Goal: Information Seeking & Learning: Find specific fact

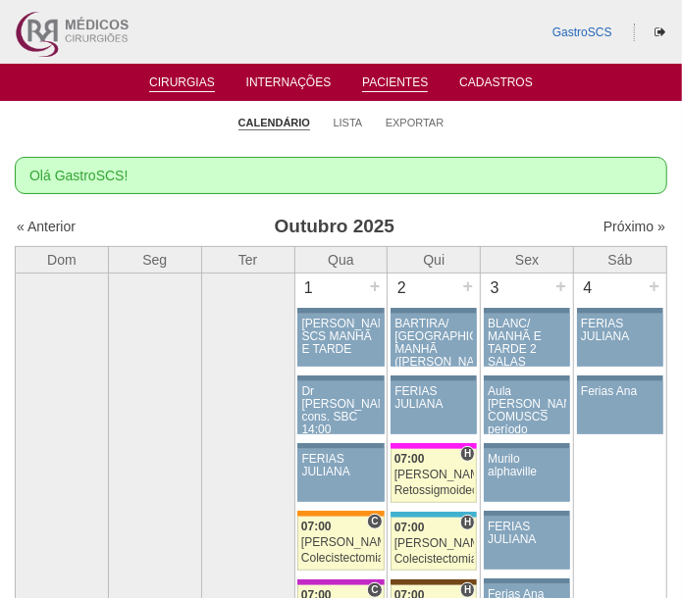
click at [424, 82] on link "Pacientes" at bounding box center [395, 84] width 66 height 17
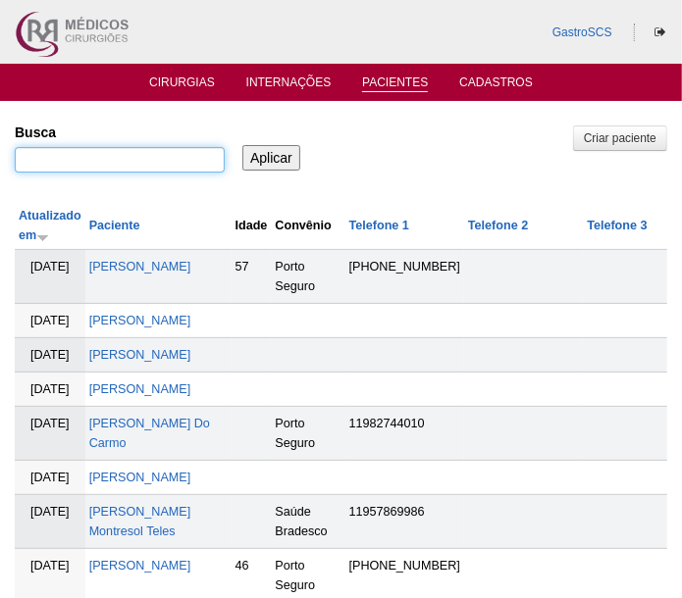
click at [125, 148] on input "Busca" at bounding box center [120, 160] width 210 height 26
type input "a"
type input "nataly"
click at [242, 145] on input "Aplicar" at bounding box center [271, 158] width 58 height 26
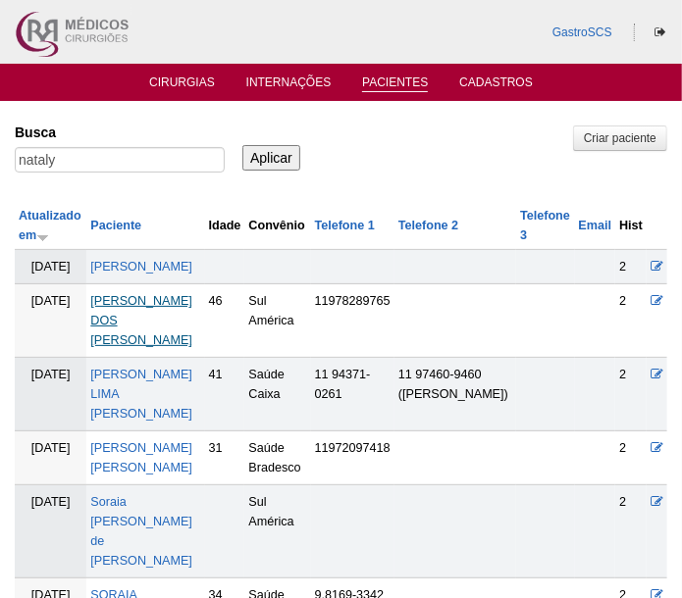
click at [132, 331] on td "NATALY GOMES DA SILVA DOS SANTOS" at bounding box center [145, 321] width 118 height 74
click at [115, 327] on td "NATALY GOMES DA SILVA DOS SANTOS" at bounding box center [145, 321] width 118 height 74
click at [110, 333] on link "NATALY GOMES DA SILVA DOS SANTOS" at bounding box center [141, 320] width 102 height 53
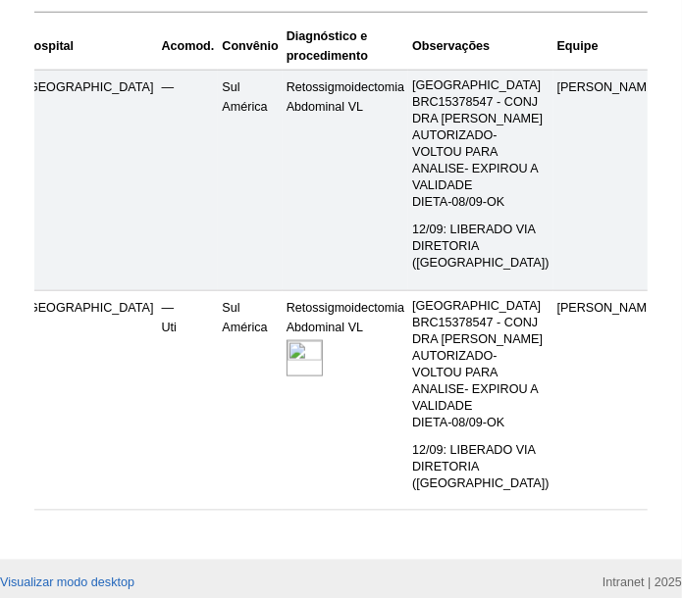
scroll to position [436, 0]
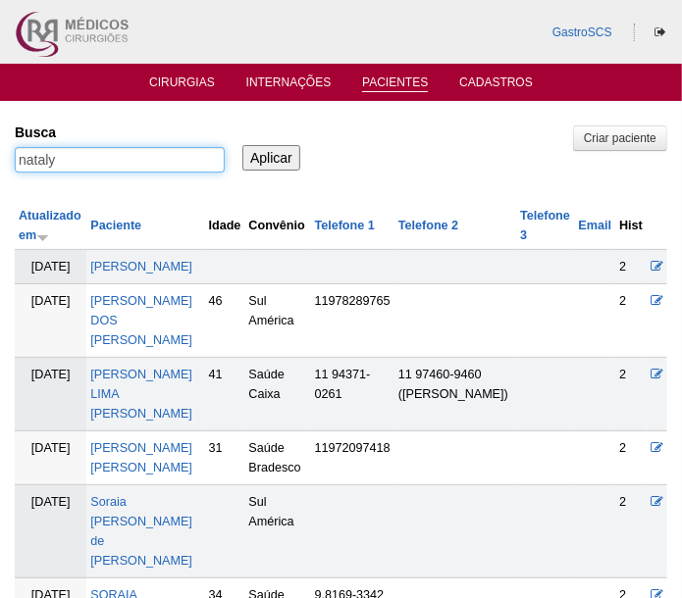
click at [167, 159] on input "nataly" at bounding box center [120, 160] width 210 height 26
type input "NEIDE"
click at [242, 145] on input "Aplicar" at bounding box center [271, 158] width 58 height 26
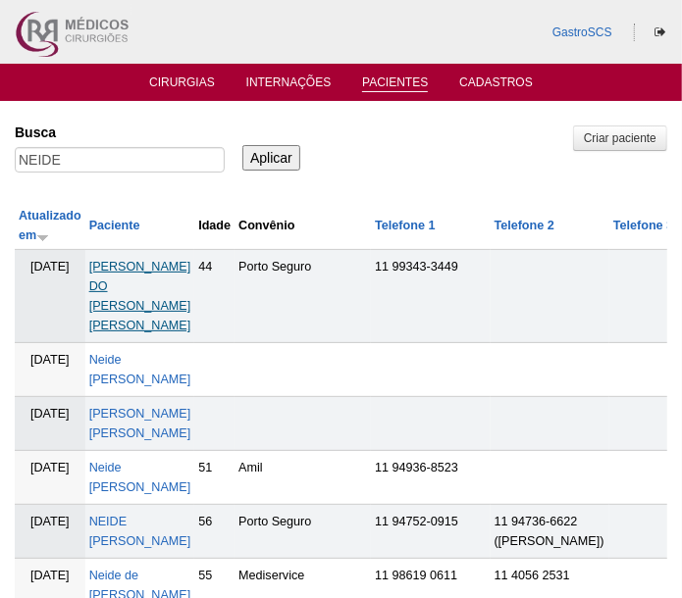
click at [154, 281] on link "[PERSON_NAME] DO [PERSON_NAME] [PERSON_NAME]" at bounding box center [140, 296] width 102 height 73
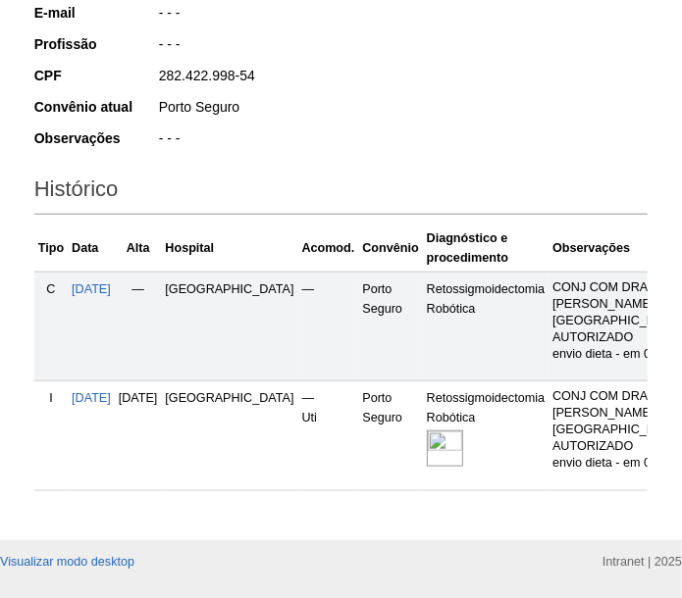
drag, startPoint x: 491, startPoint y: 65, endPoint x: 491, endPoint y: 89, distance: 24.5
click at [491, 66] on div "282.422.998-54" at bounding box center [402, 78] width 491 height 25
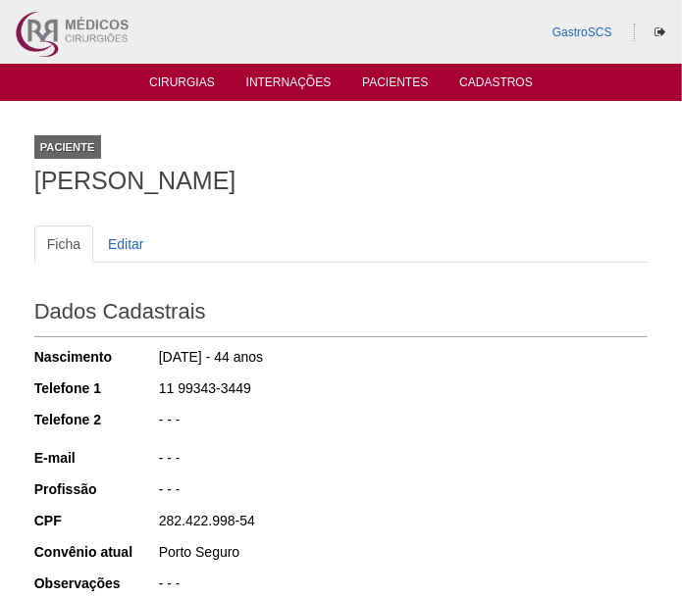
click at [551, 155] on div "Paciente NEIDE LAURA DO NASCIMENTO ALVES" at bounding box center [341, 161] width 614 height 90
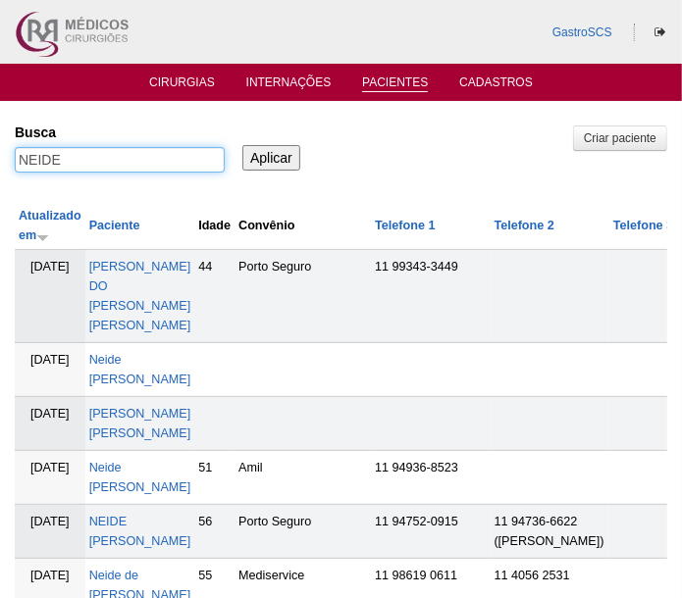
drag, startPoint x: -53, startPoint y: 143, endPoint x: -72, endPoint y: 143, distance: 18.6
type input "JOVIANA"
click at [242, 145] on input "Aplicar" at bounding box center [271, 158] width 58 height 26
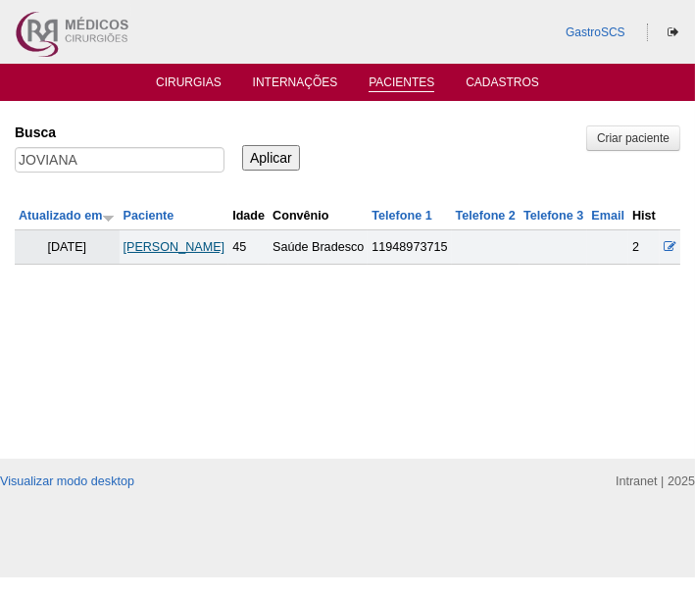
click at [155, 254] on link "[PERSON_NAME]" at bounding box center [175, 247] width 102 height 14
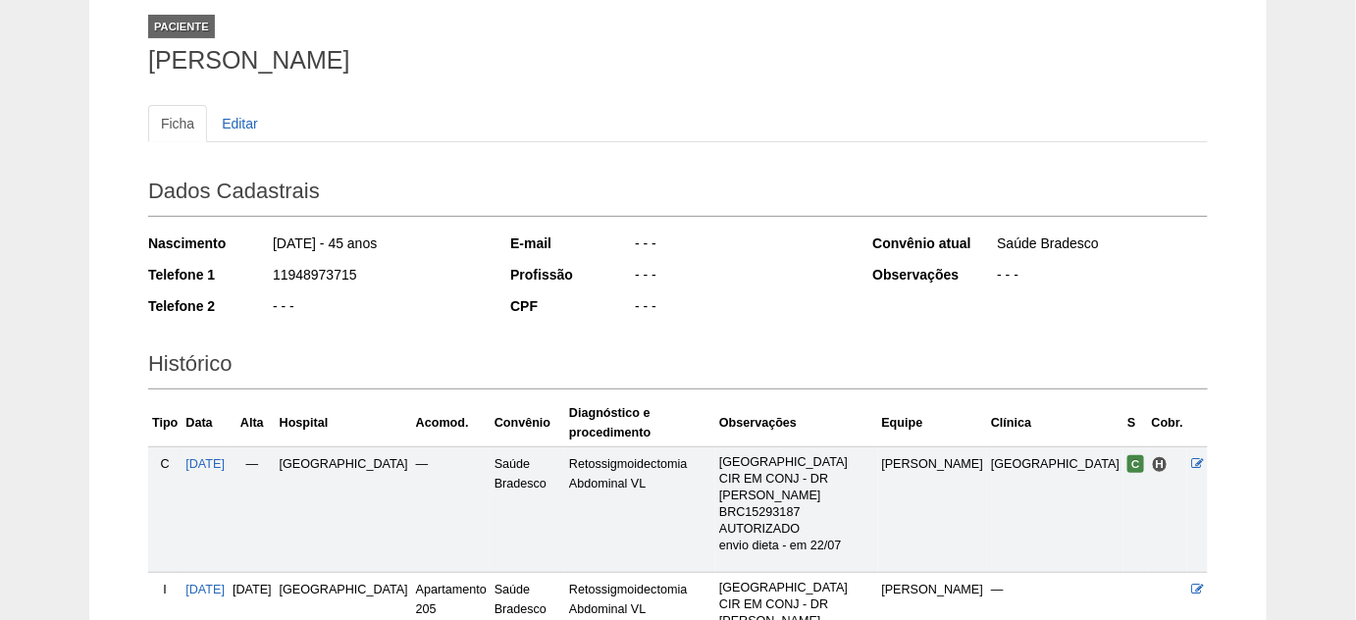
scroll to position [44, 0]
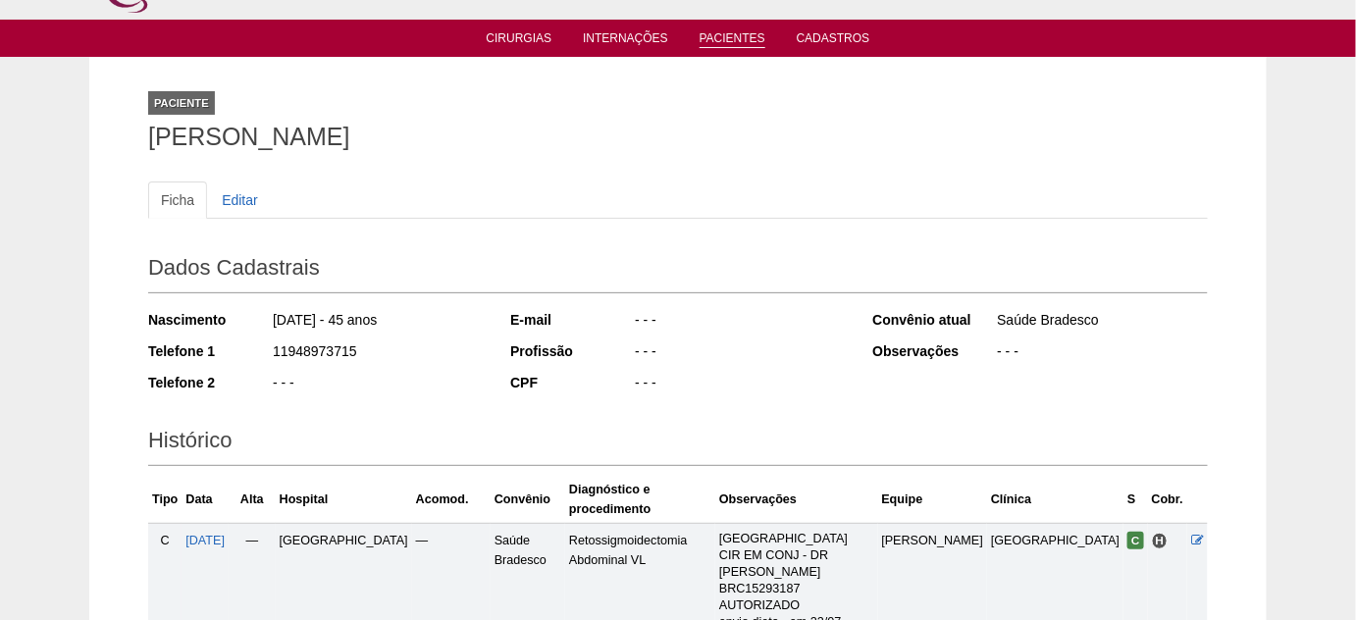
click at [681, 38] on link "Pacientes" at bounding box center [732, 39] width 66 height 17
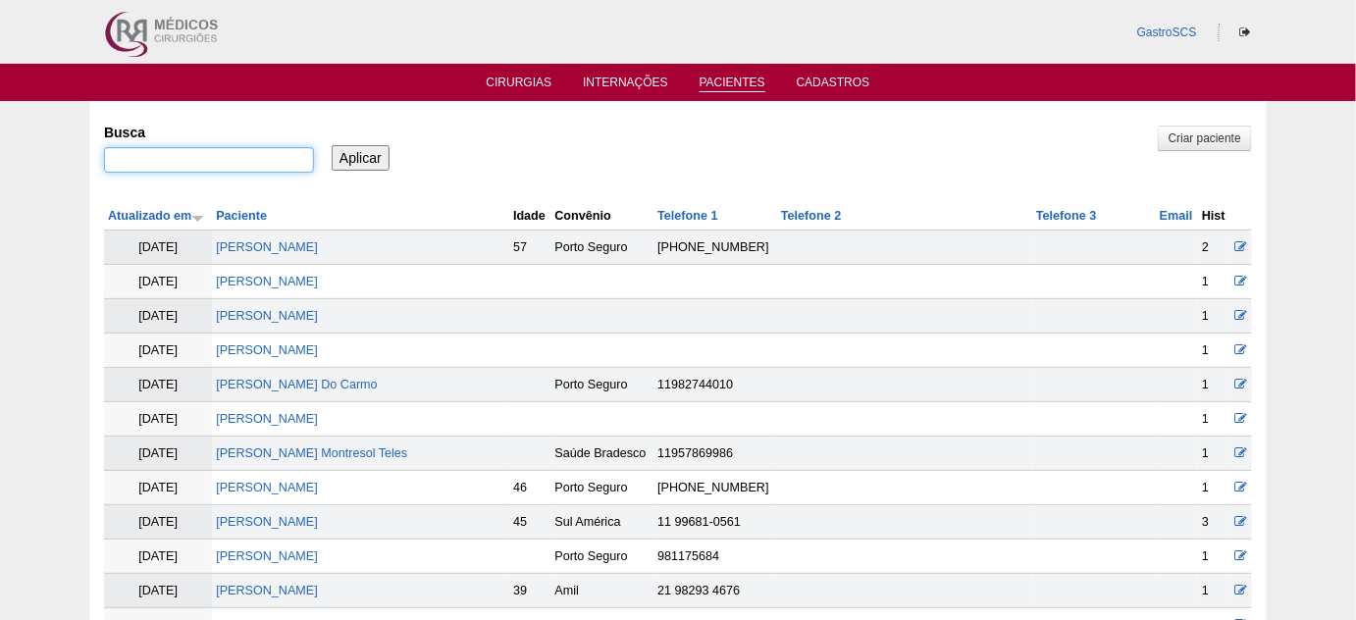
click at [267, 171] on input "Busca" at bounding box center [209, 160] width 210 height 26
type input "ana"
click at [332, 145] on input "Aplicar" at bounding box center [361, 158] width 58 height 26
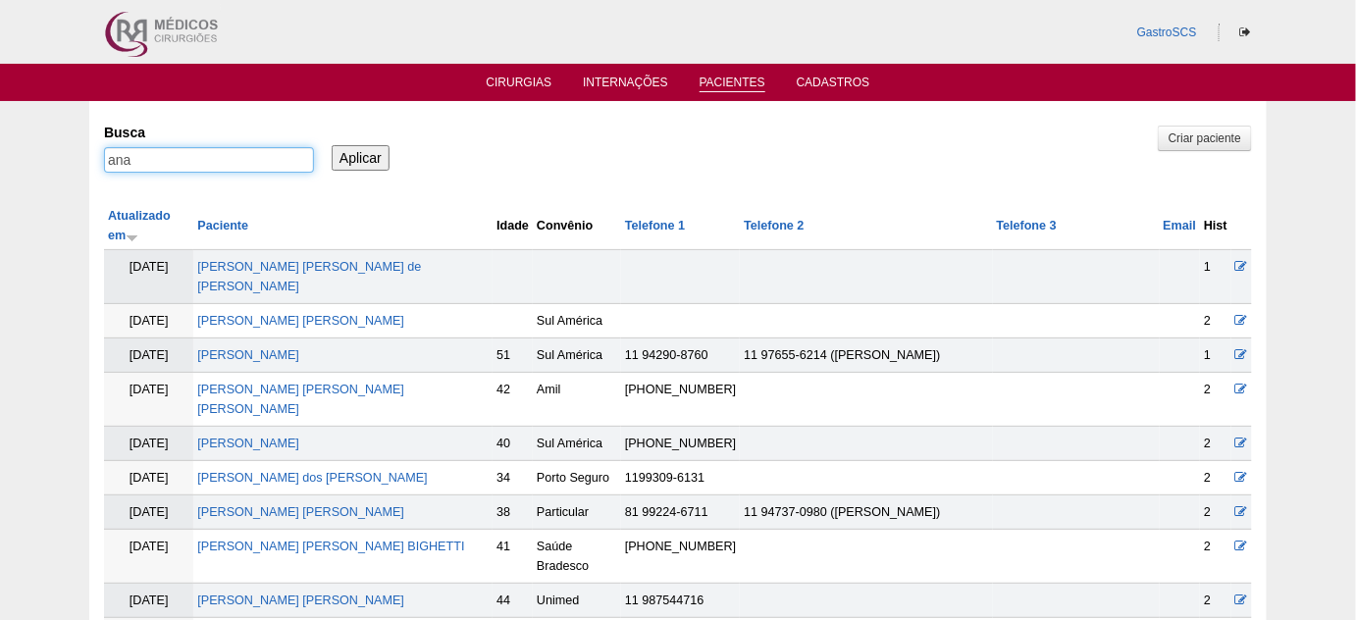
click at [205, 159] on input "ana" at bounding box center [209, 160] width 210 height 26
type input "tres"
click at [332, 145] on input "Aplicar" at bounding box center [361, 158] width 58 height 26
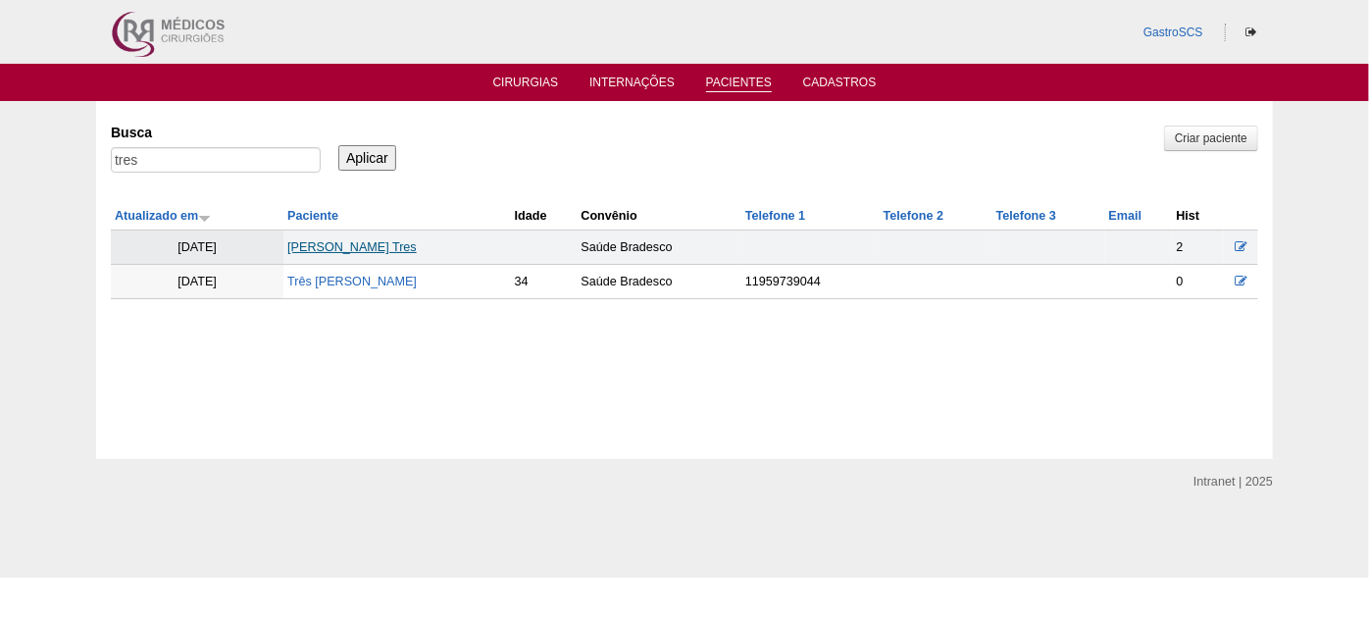
click at [304, 240] on link "[PERSON_NAME] Tres" at bounding box center [351, 247] width 129 height 14
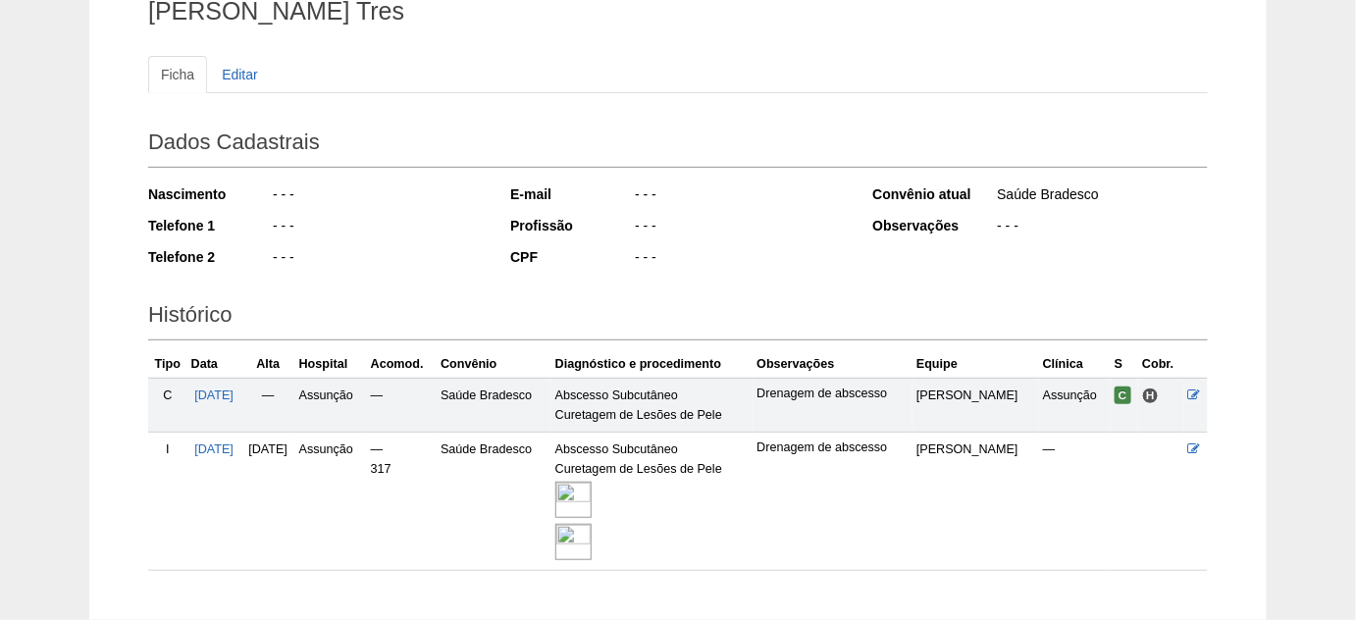
scroll to position [178, 0]
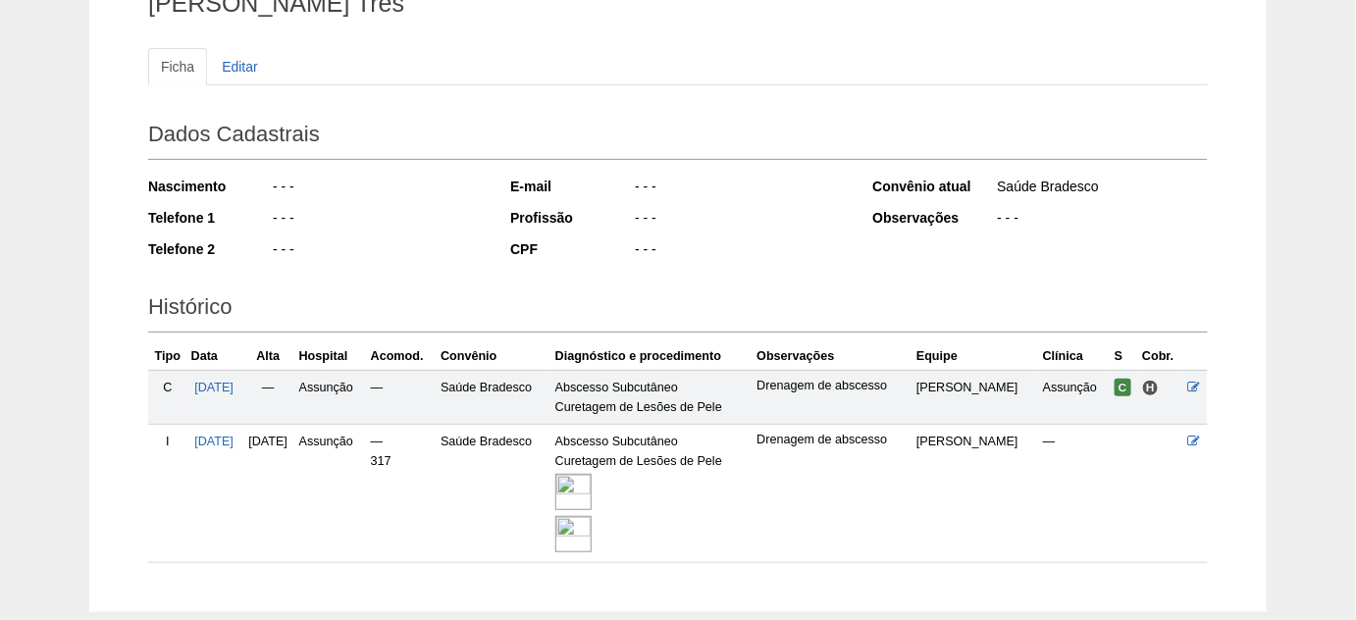
click at [591, 482] on img at bounding box center [573, 492] width 36 height 36
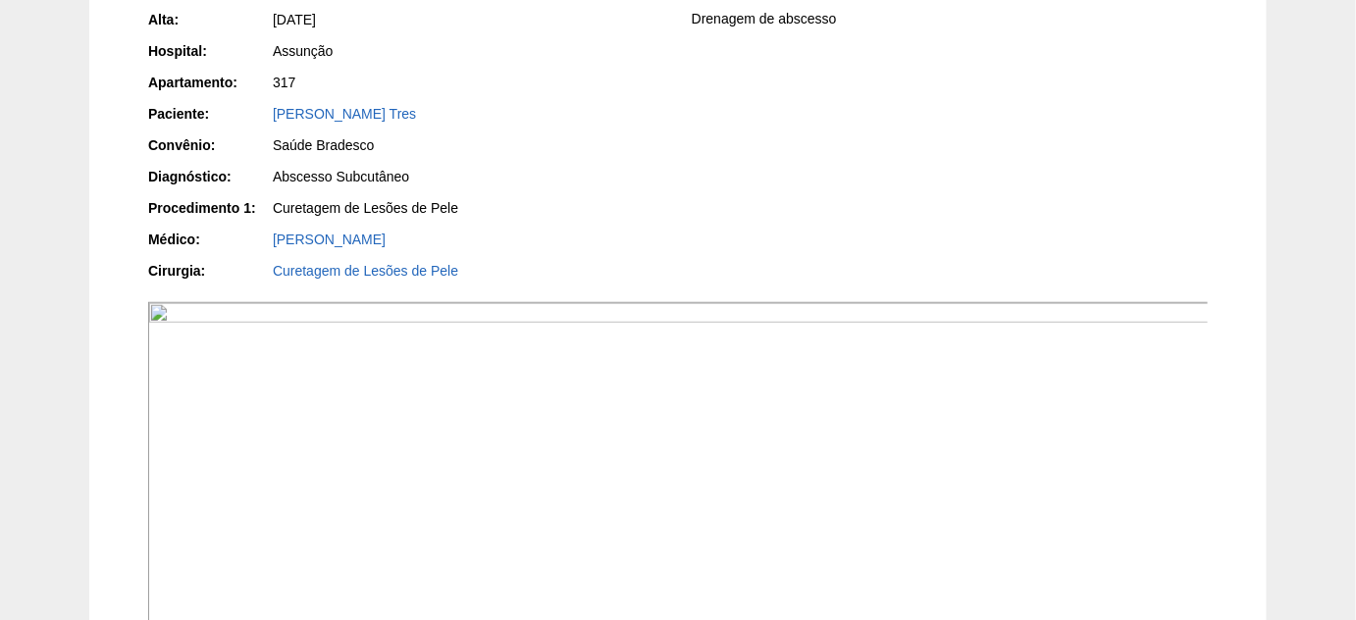
scroll to position [356, 0]
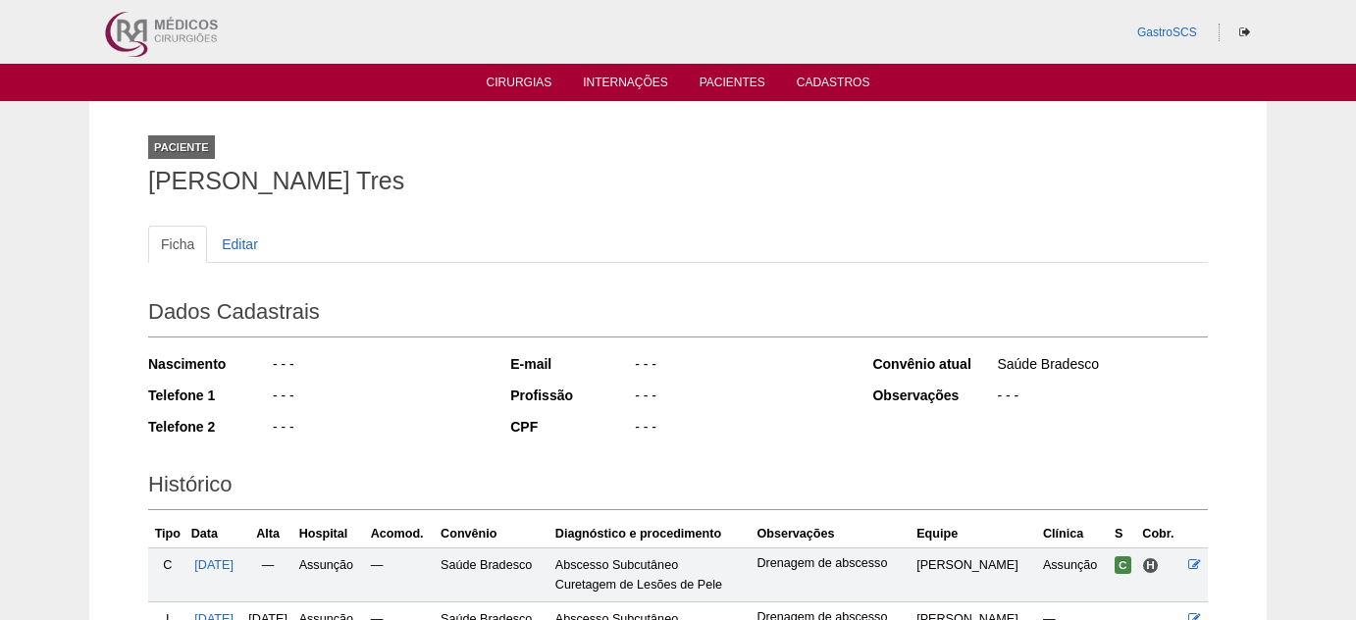
scroll to position [179, 0]
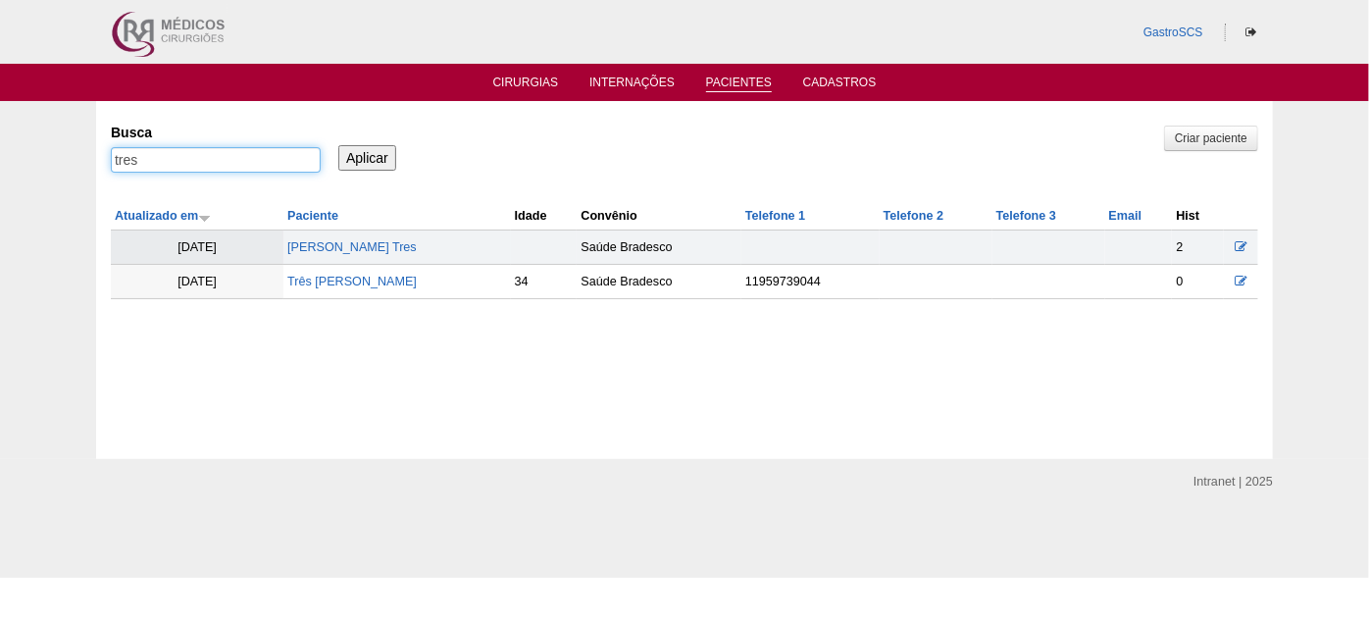
click at [188, 172] on input "tres" at bounding box center [216, 160] width 210 height 26
type input "danilo"
click at [338, 145] on input "Aplicar" at bounding box center [367, 158] width 58 height 26
click at [361, 151] on input "Aplicar" at bounding box center [367, 158] width 58 height 26
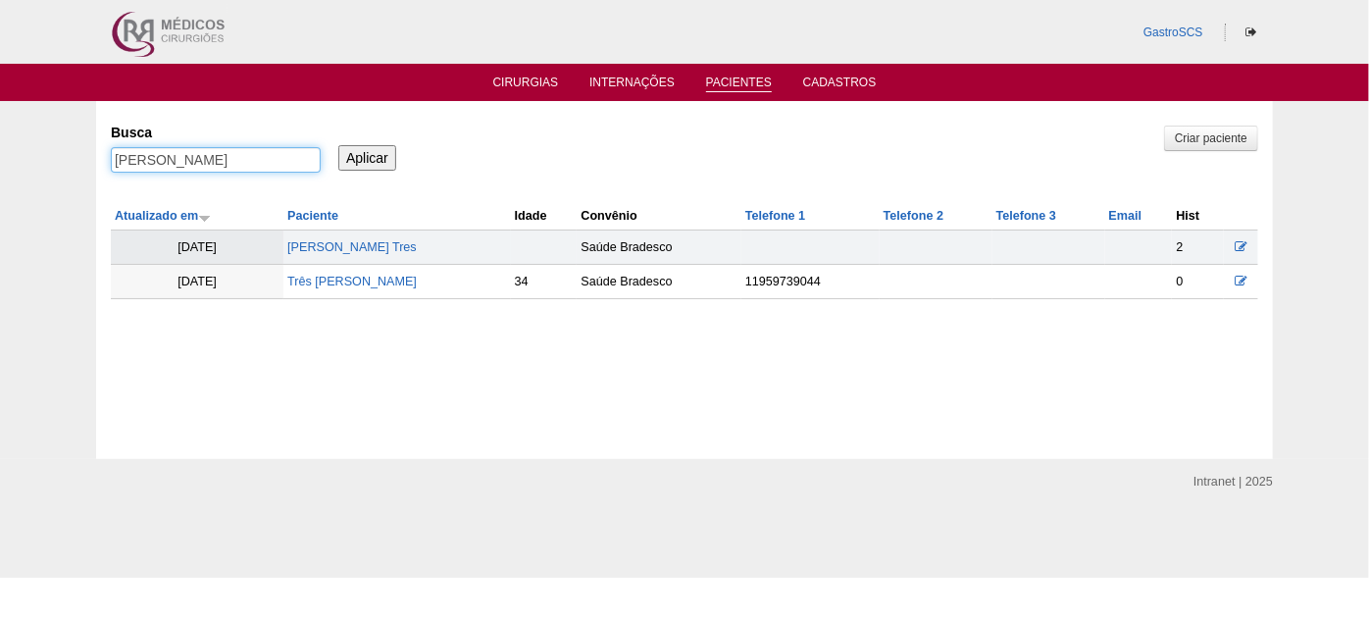
click at [240, 153] on input "danilo" at bounding box center [216, 160] width 210 height 26
click at [382, 154] on input "Aplicar" at bounding box center [367, 158] width 58 height 26
click at [251, 164] on input "danilo" at bounding box center [216, 160] width 210 height 26
type input "spinosa"
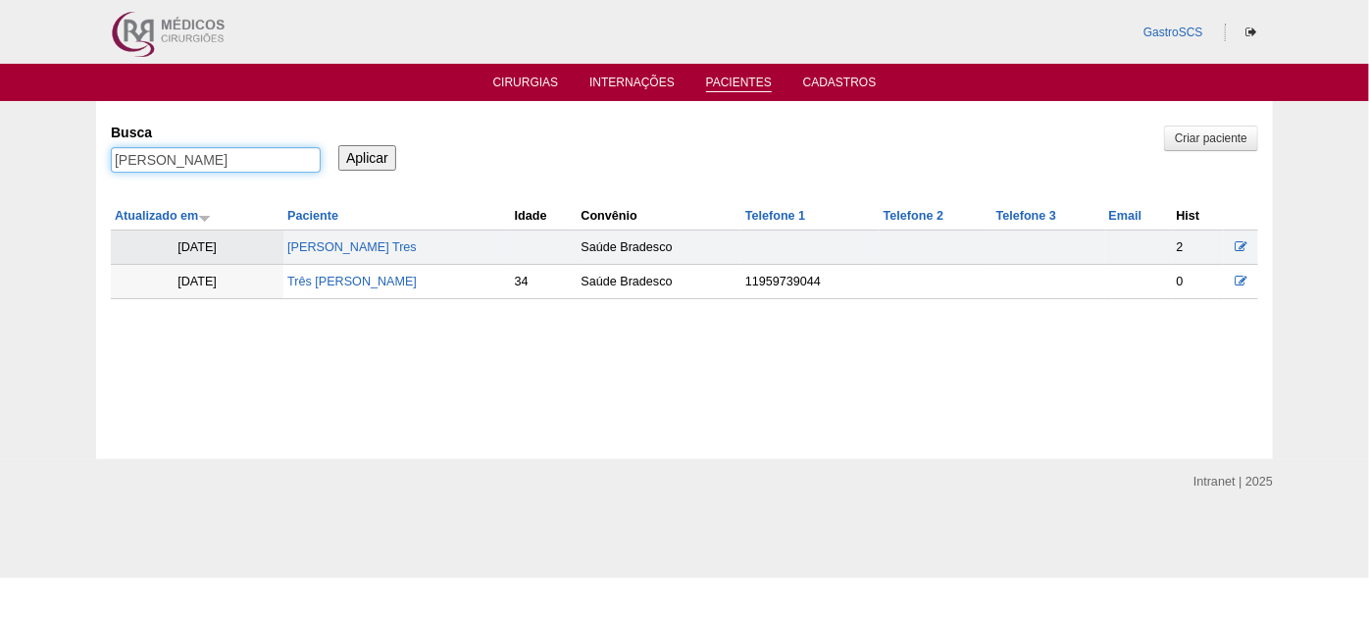
click at [338, 145] on input "Aplicar" at bounding box center [367, 158] width 58 height 26
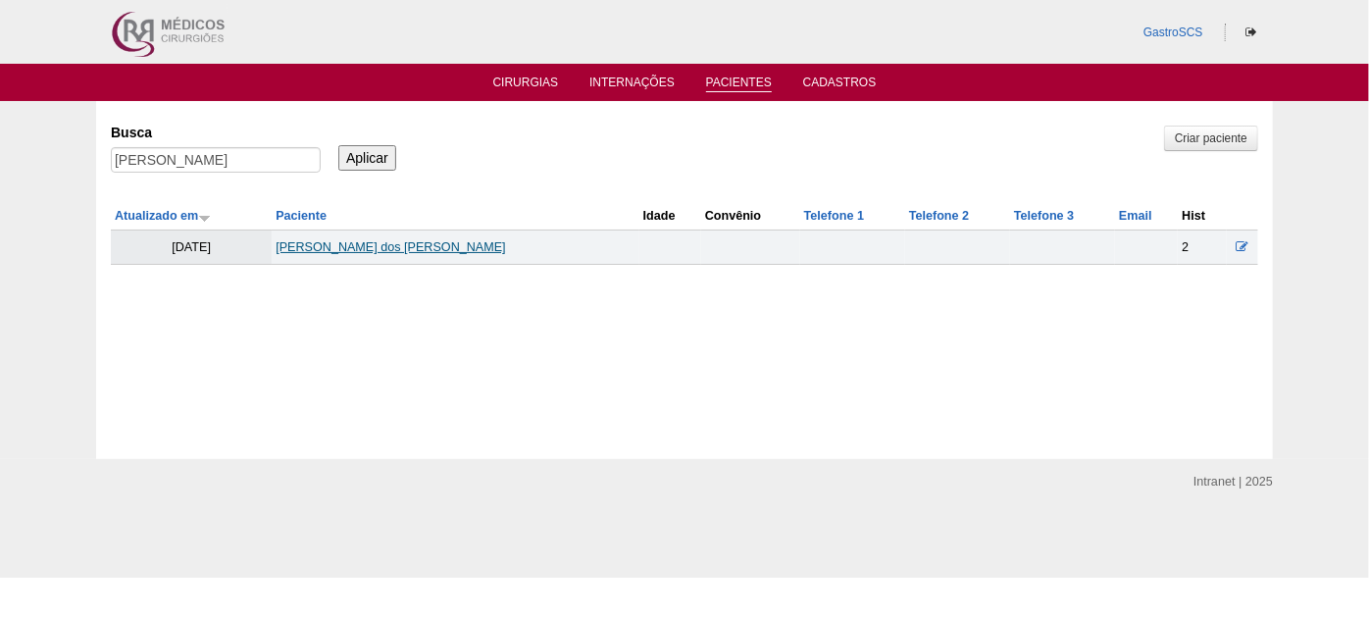
click at [408, 247] on link "[PERSON_NAME] dos [PERSON_NAME]" at bounding box center [391, 247] width 230 height 14
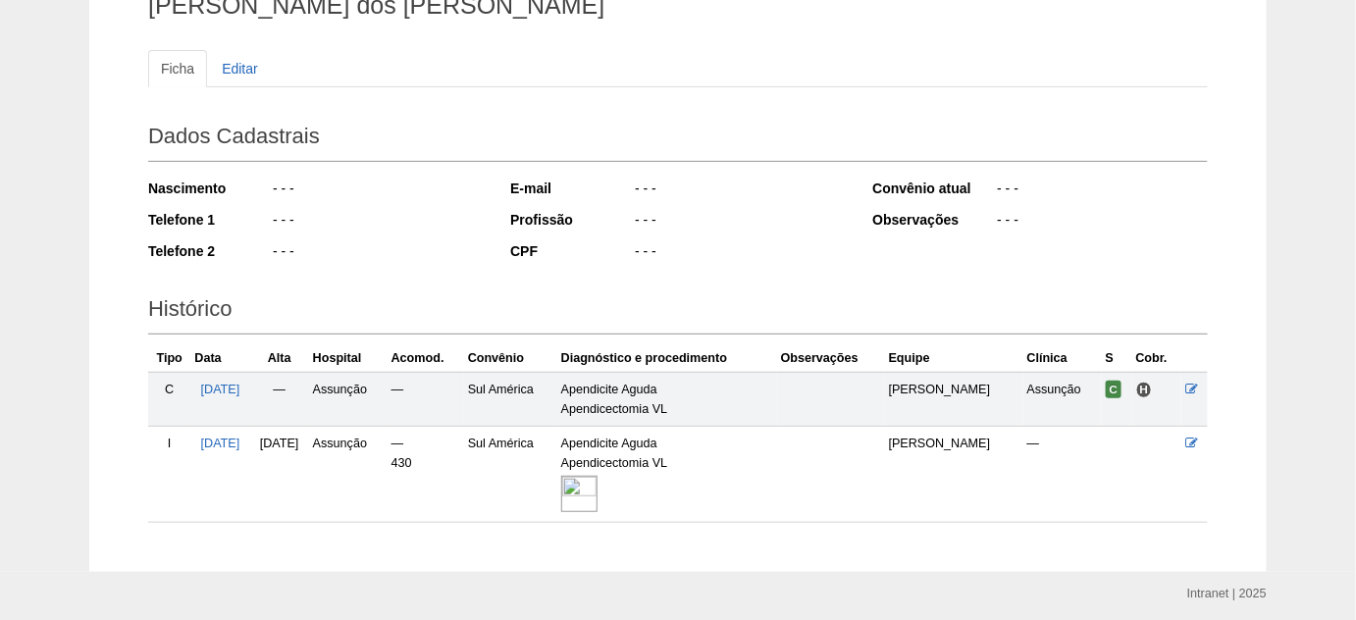
scroll to position [178, 0]
click at [597, 485] on img at bounding box center [579, 492] width 36 height 36
click at [597, 484] on img at bounding box center [579, 492] width 36 height 36
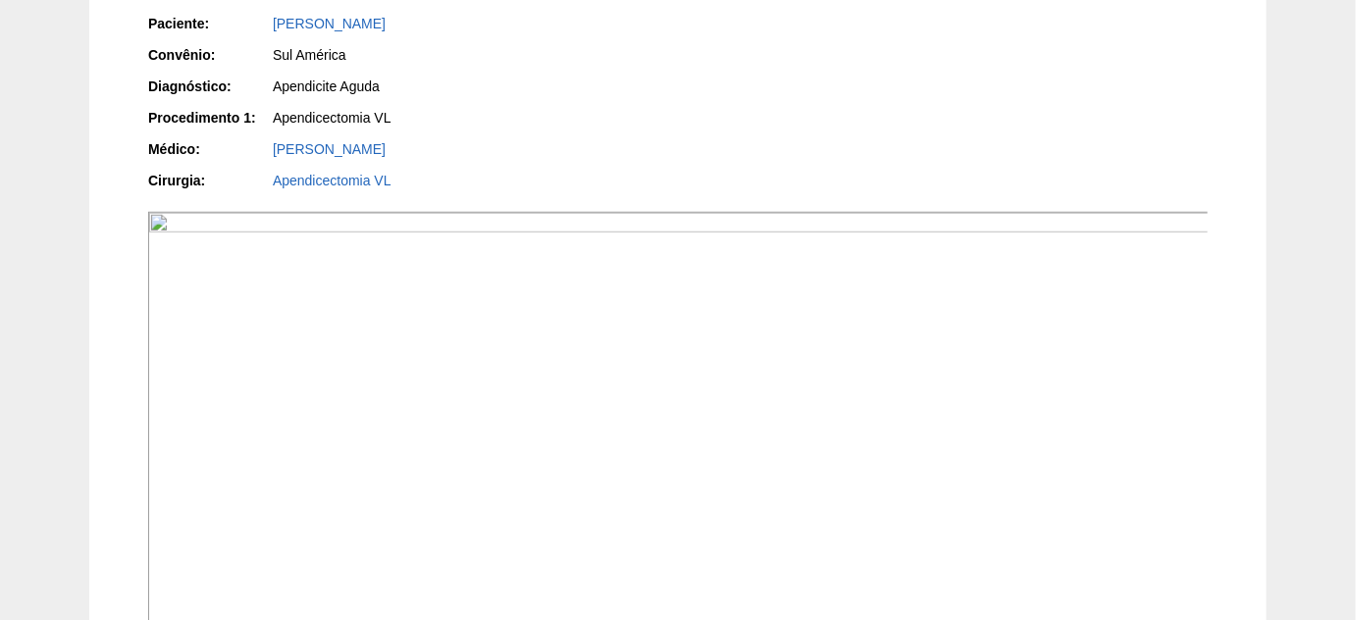
scroll to position [445, 0]
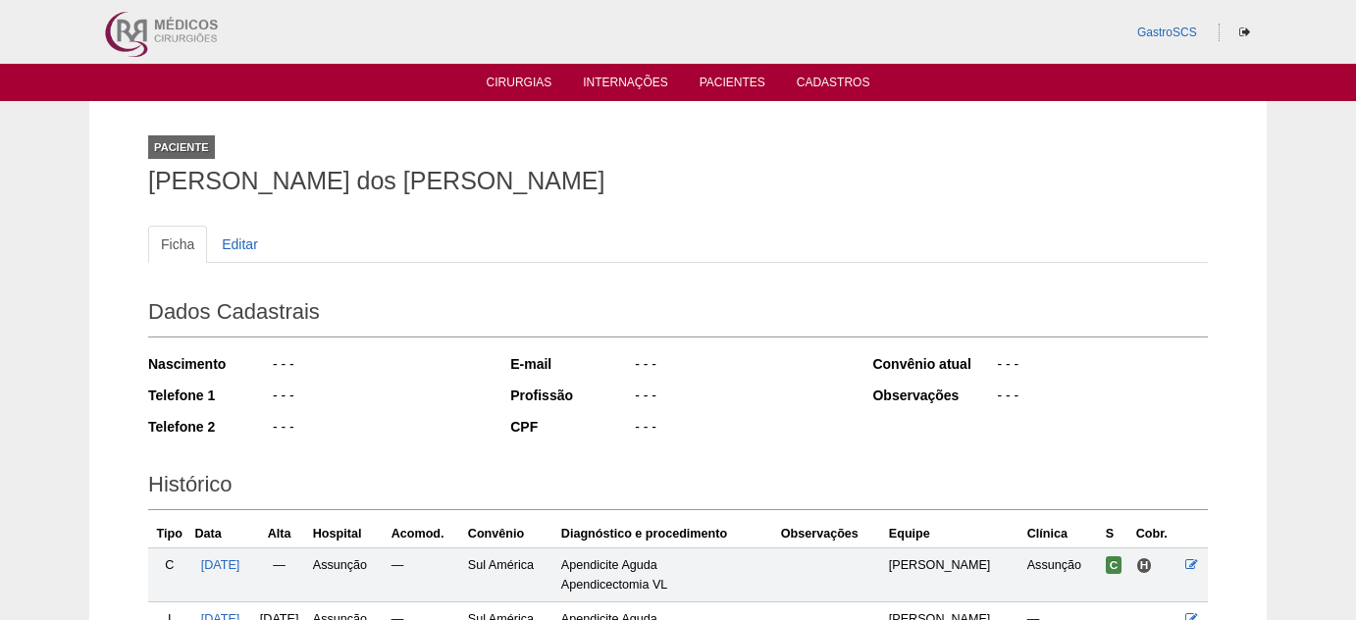
scroll to position [179, 0]
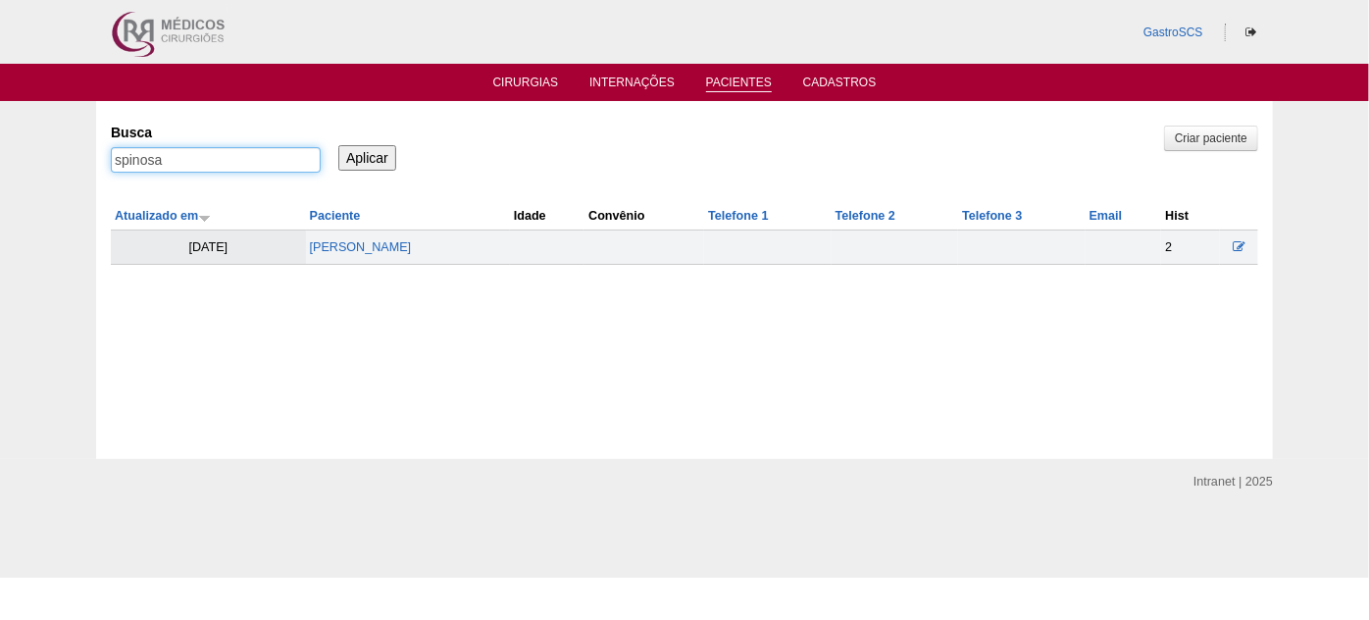
drag, startPoint x: 99, startPoint y: 169, endPoint x: 0, endPoint y: 169, distance: 99.1
click at [0, 169] on div "Pacientes Criar paciente Busca spinosa Aplicar Atualizado em Paciente Idade" at bounding box center [684, 280] width 1369 height 358
type input "dayane"
click at [338, 145] on input "Aplicar" at bounding box center [367, 158] width 58 height 26
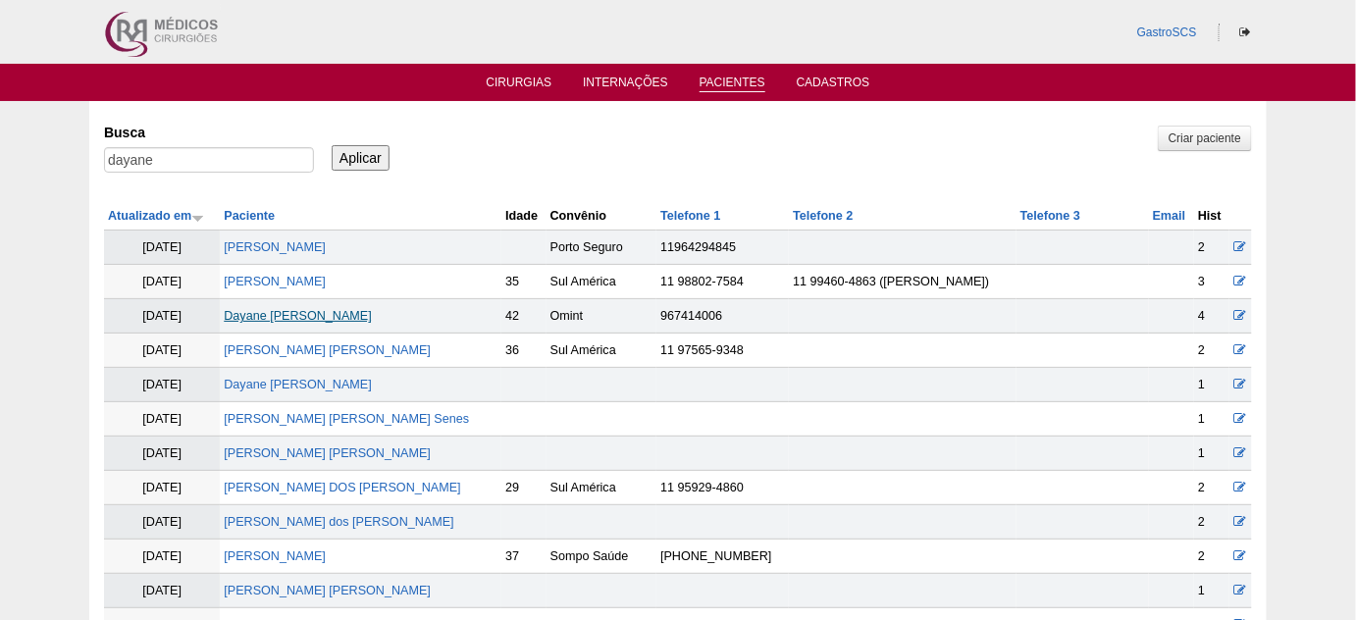
click at [371, 312] on link "Dayane [PERSON_NAME]" at bounding box center [297, 316] width 147 height 14
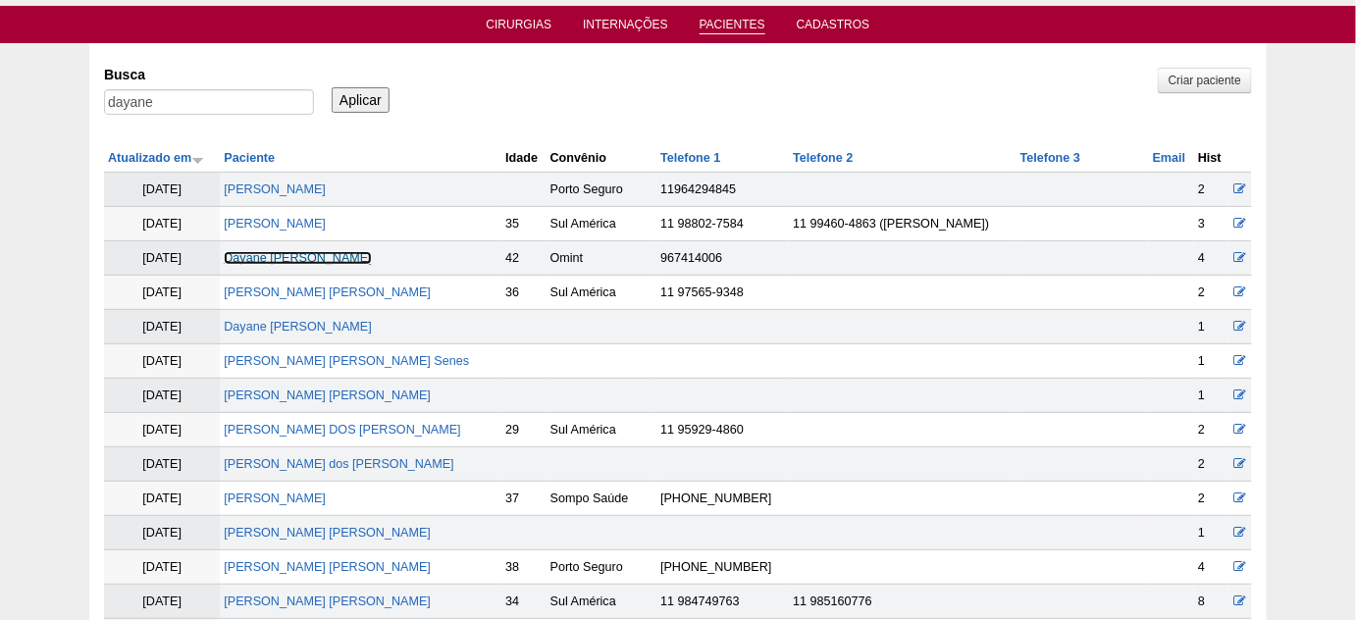
scroll to position [88, 0]
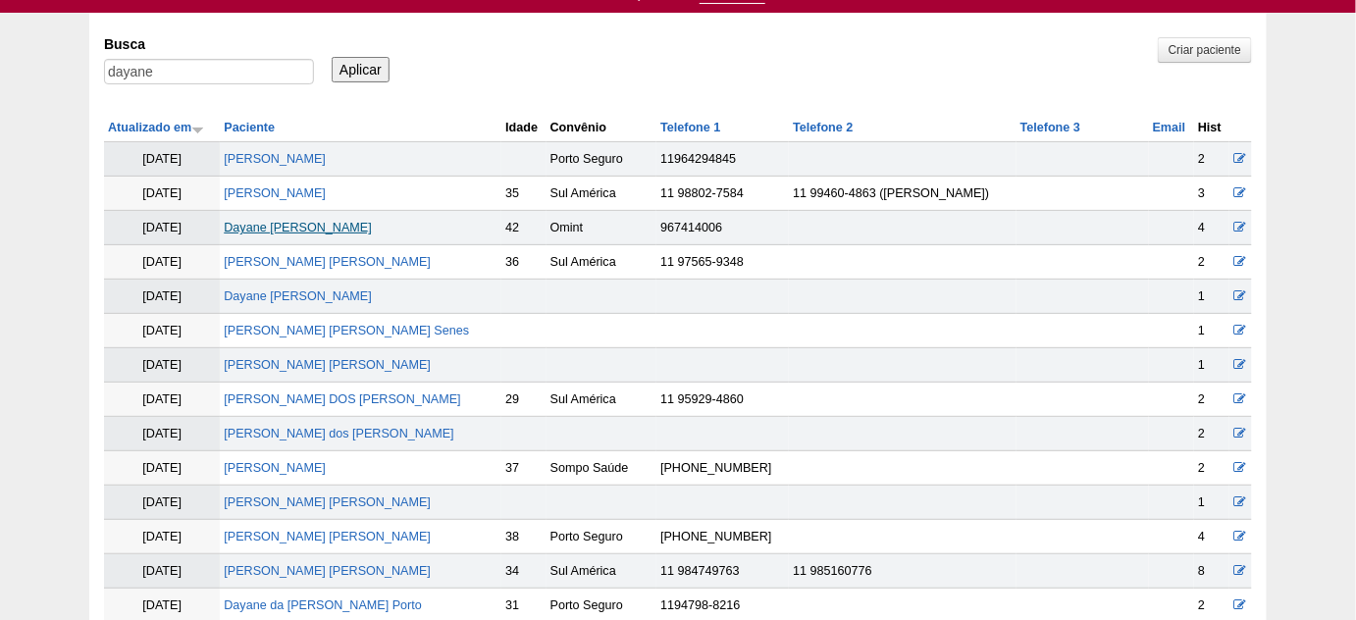
click at [371, 222] on link "Dayane Christina Gerlach Corrêa" at bounding box center [297, 228] width 147 height 14
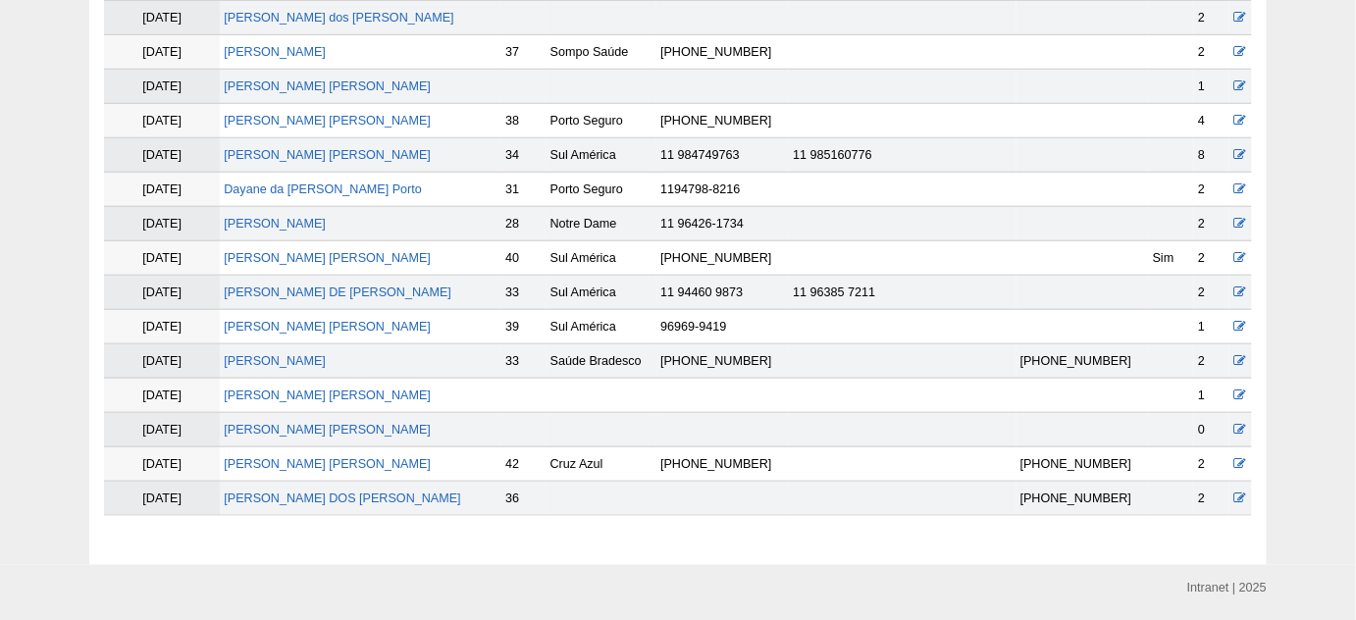
scroll to position [535, 0]
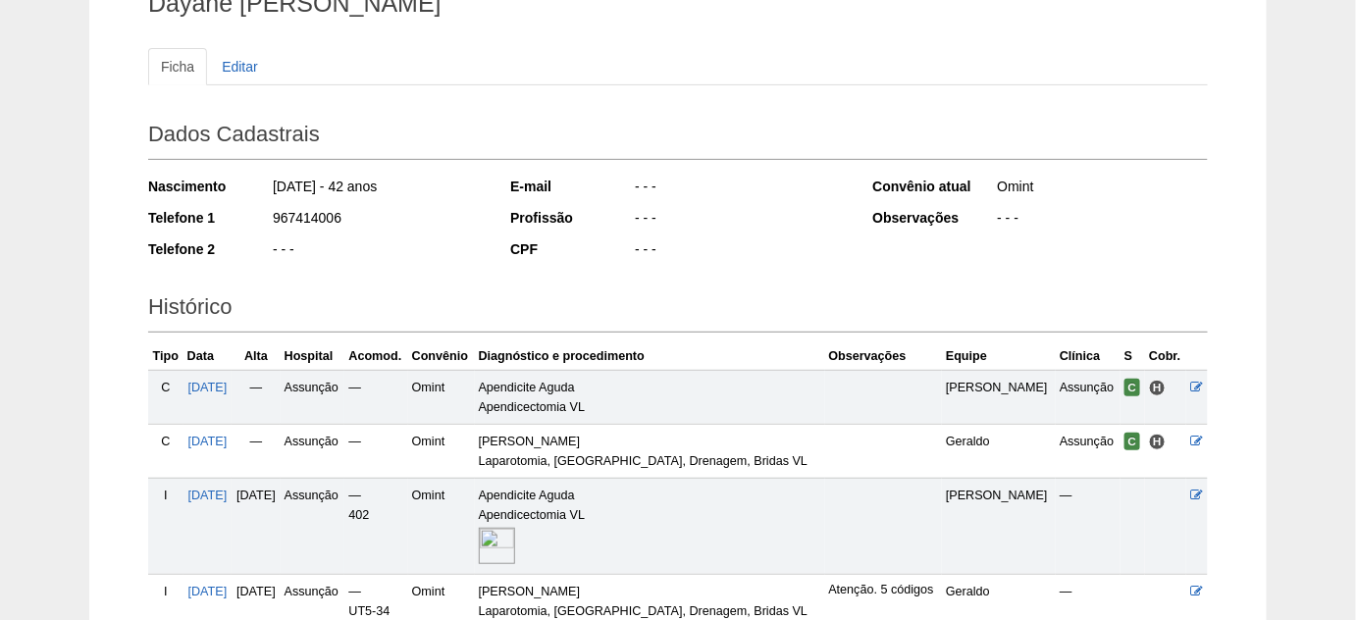
scroll to position [356, 0]
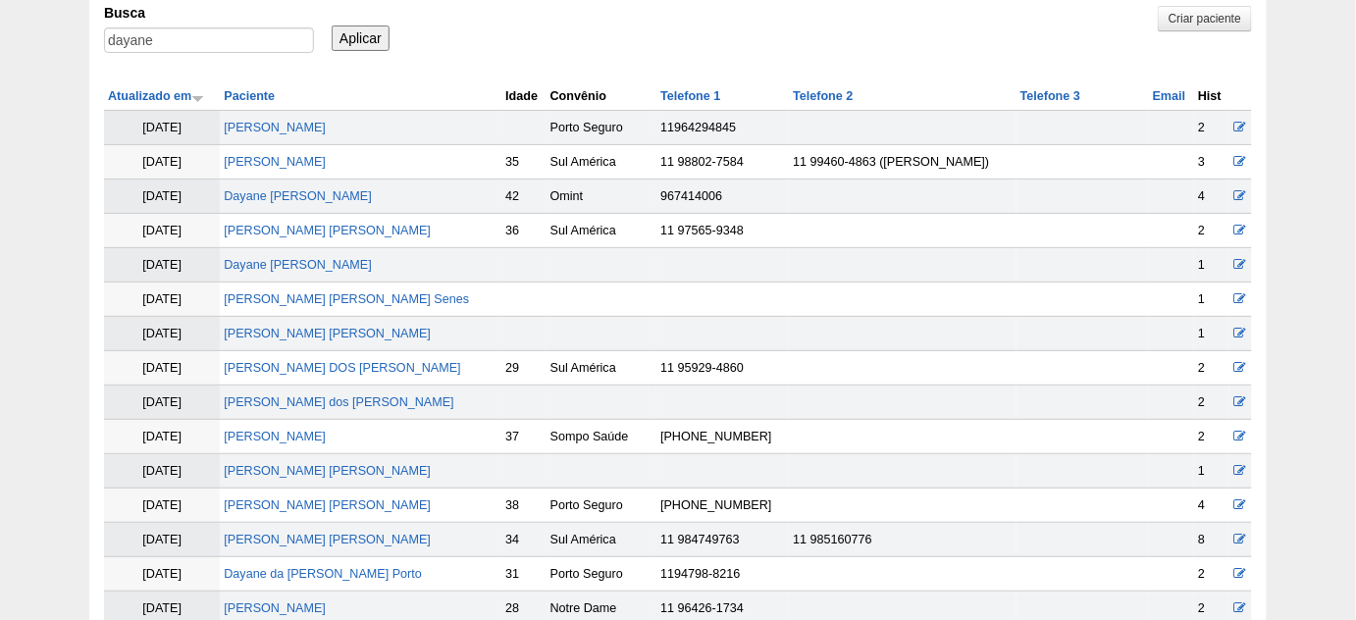
scroll to position [88, 0]
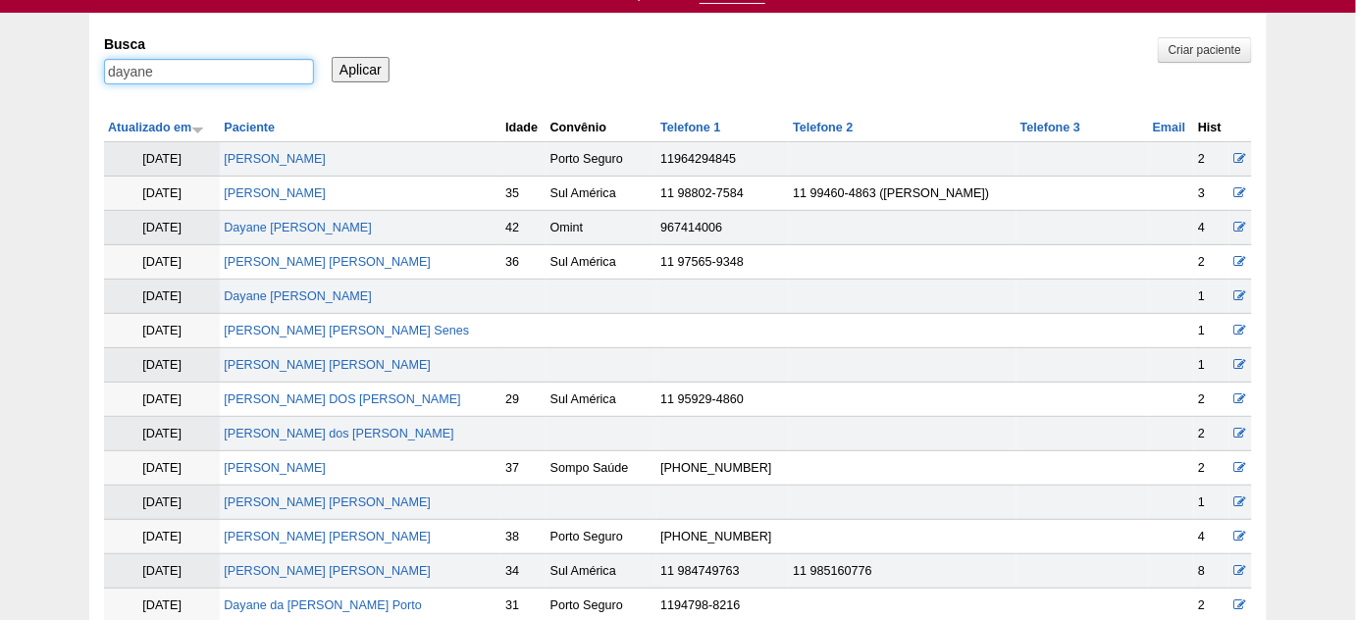
click at [231, 80] on input "dayane" at bounding box center [209, 72] width 210 height 26
click at [230, 75] on input "dayane" at bounding box center [209, 72] width 210 height 26
type input "jefferson"
click at [332, 57] on input "Aplicar" at bounding box center [361, 70] width 58 height 26
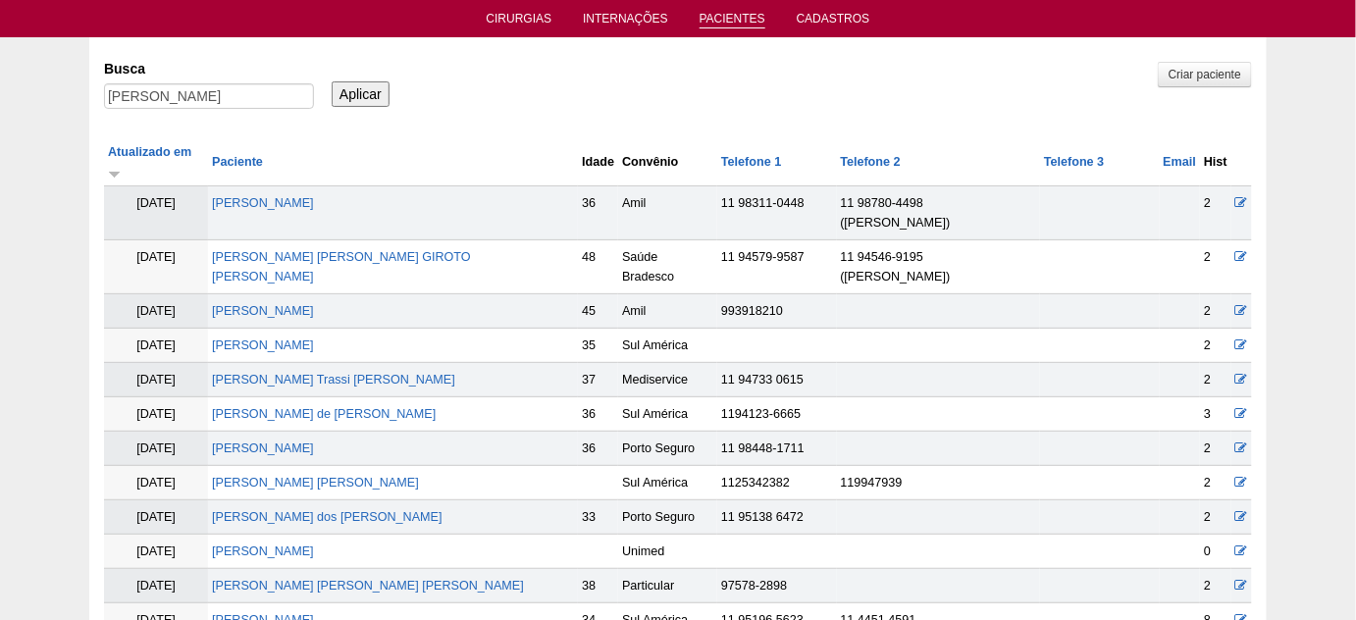
scroll to position [88, 0]
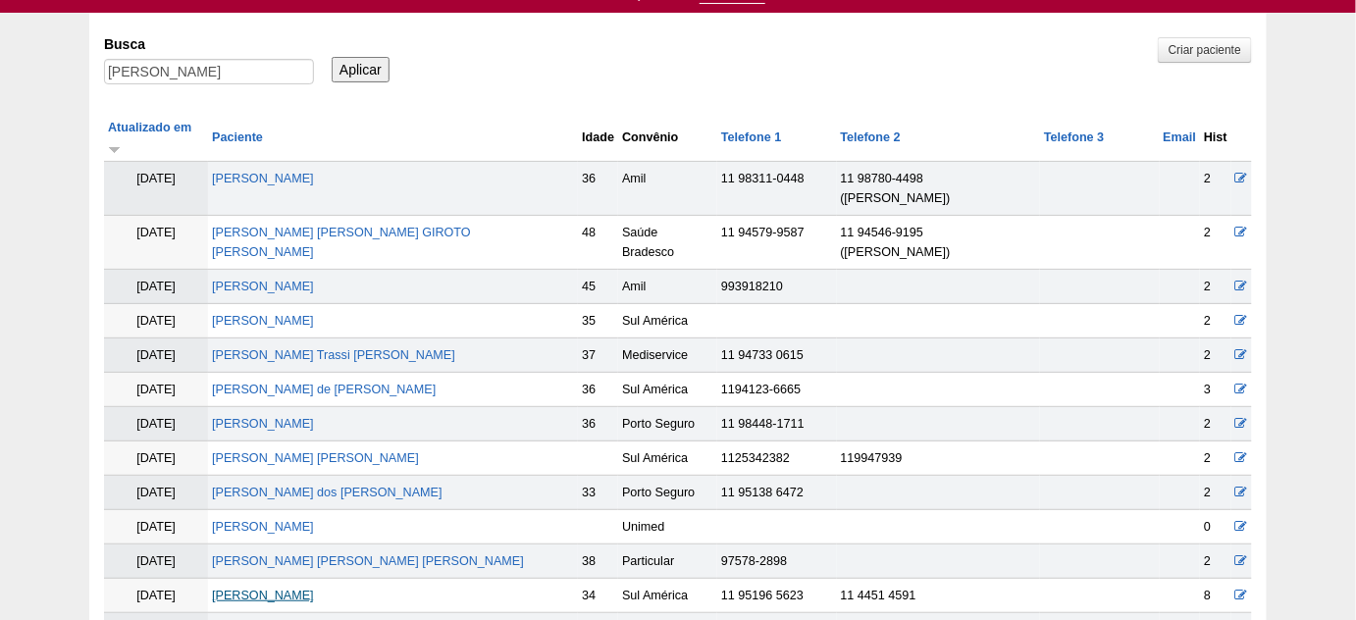
click at [314, 589] on link "[PERSON_NAME]" at bounding box center [263, 596] width 102 height 14
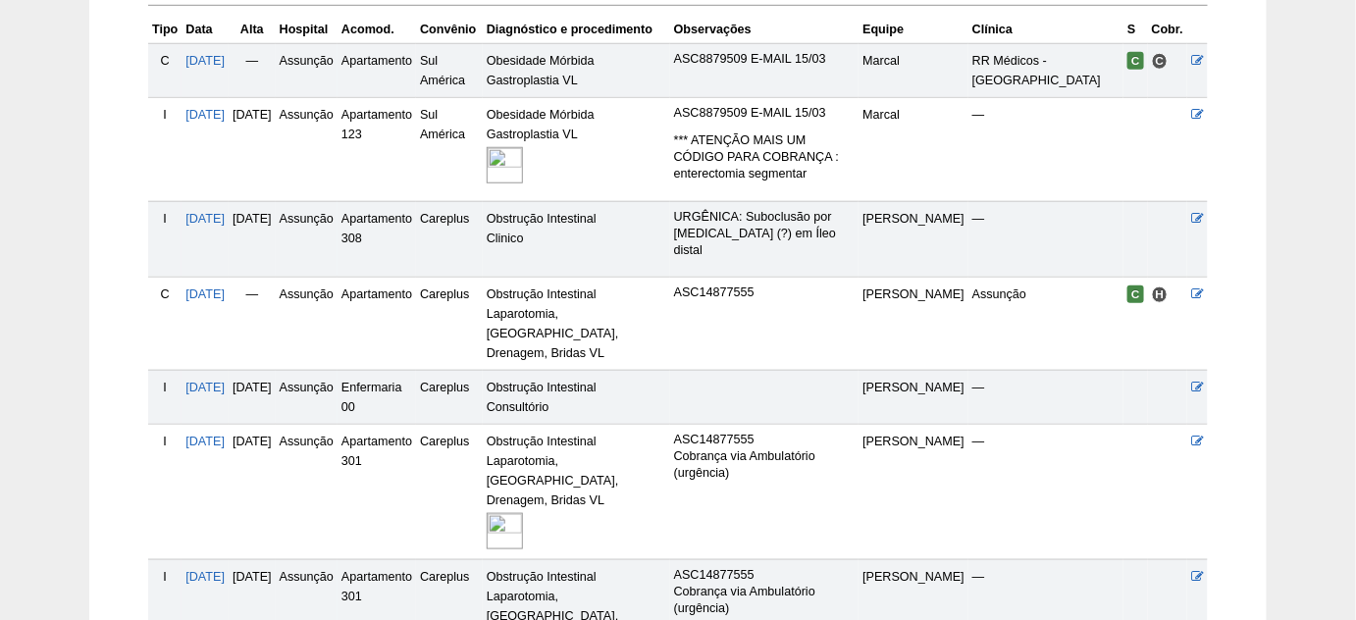
scroll to position [535, 0]
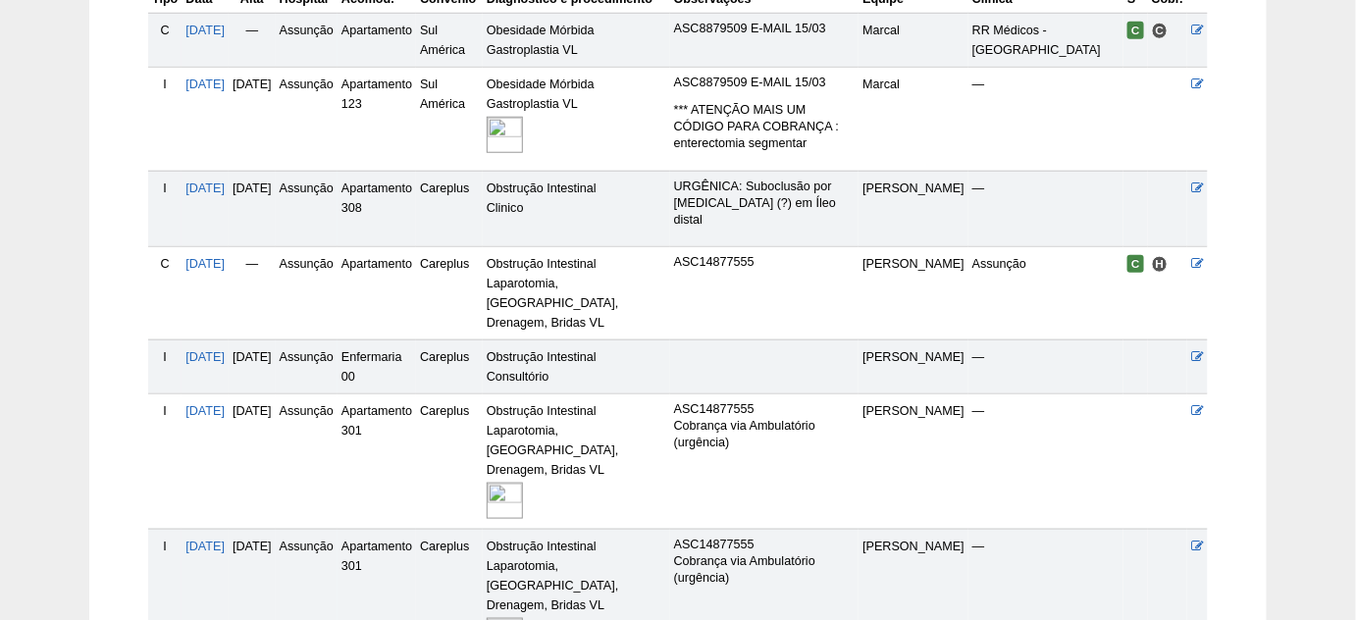
click at [523, 483] on img at bounding box center [504, 501] width 36 height 36
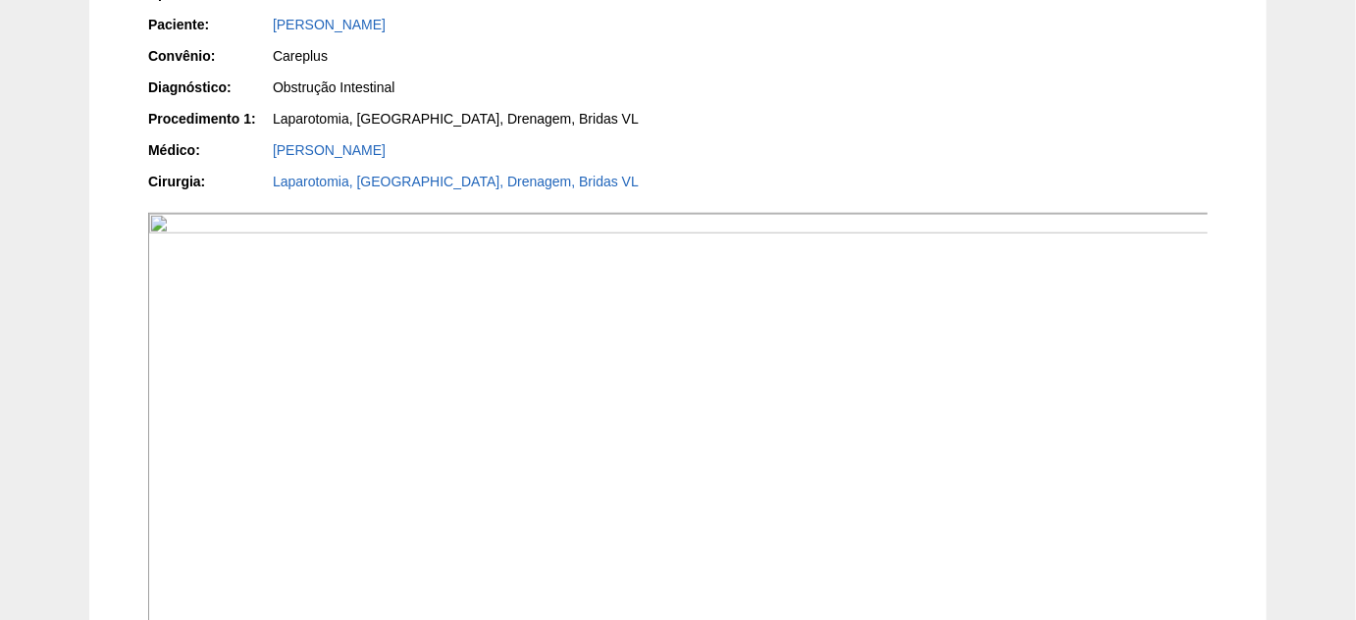
scroll to position [535, 0]
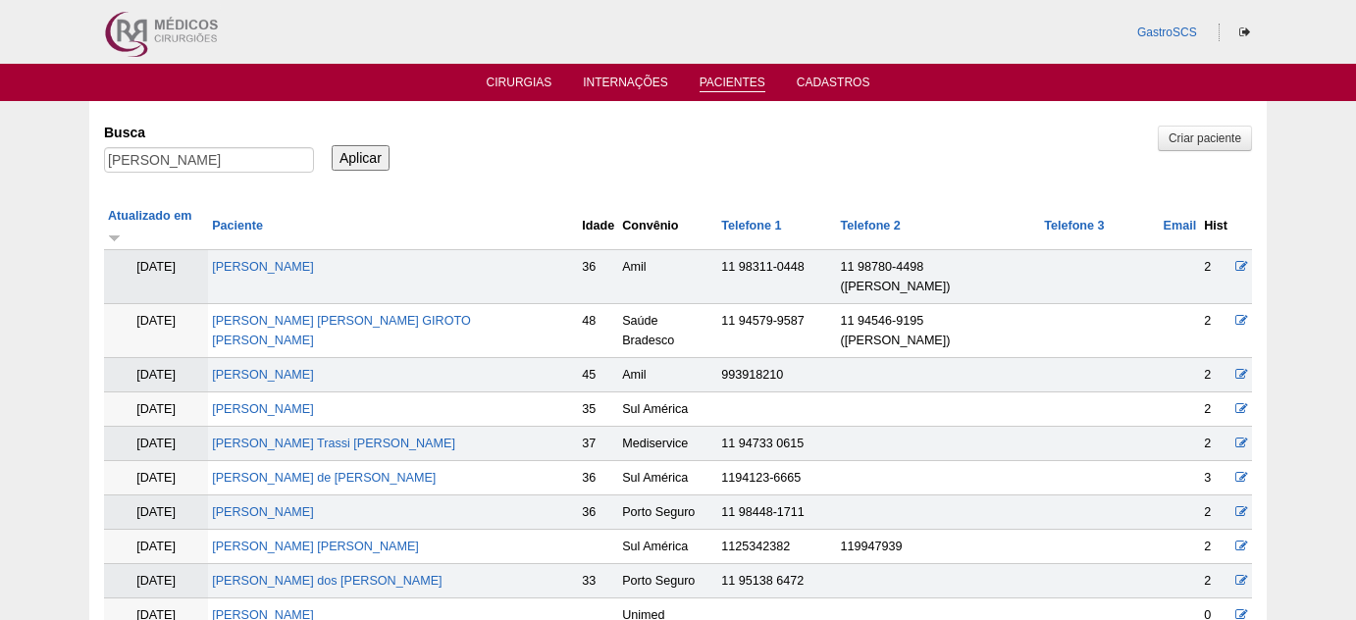
scroll to position [88, 0]
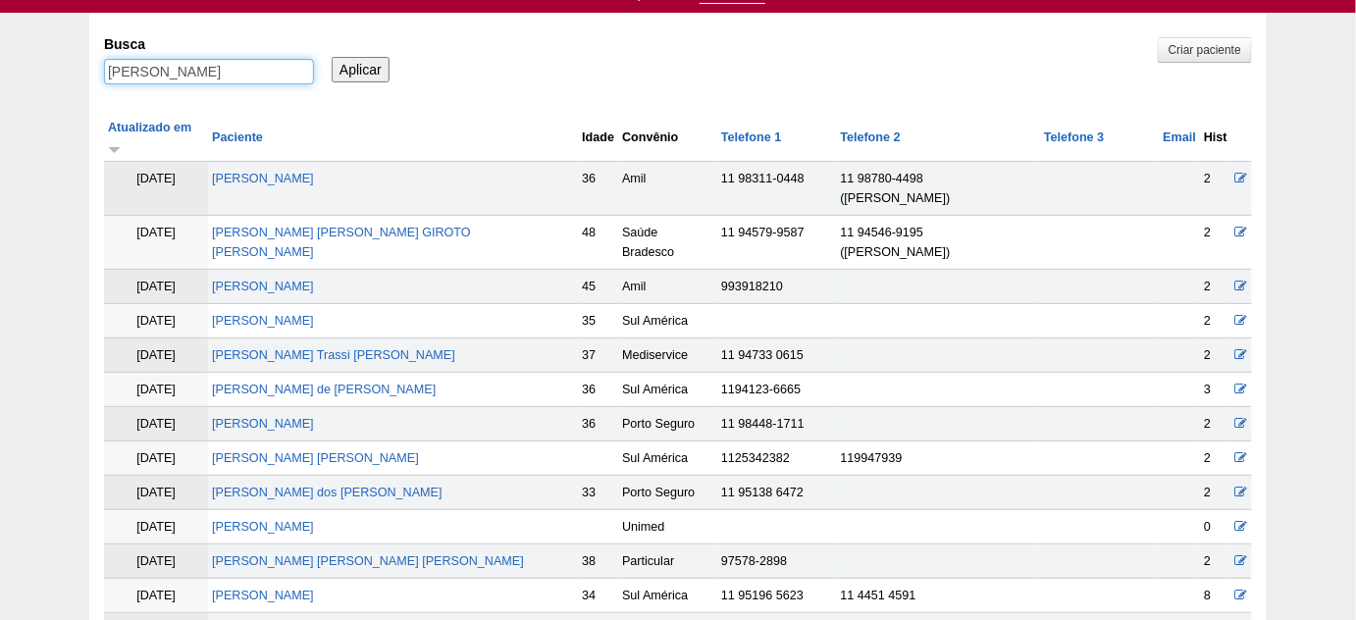
drag, startPoint x: 204, startPoint y: 75, endPoint x: 38, endPoint y: 93, distance: 166.8
click at [49, 90] on div "Pacientes Criar paciente Busca jefferson Aplicar Atualizado em Paciente Idade" at bounding box center [678, 502] width 1356 height 978
type input "luciana"
click at [332, 57] on input "Aplicar" at bounding box center [361, 70] width 58 height 26
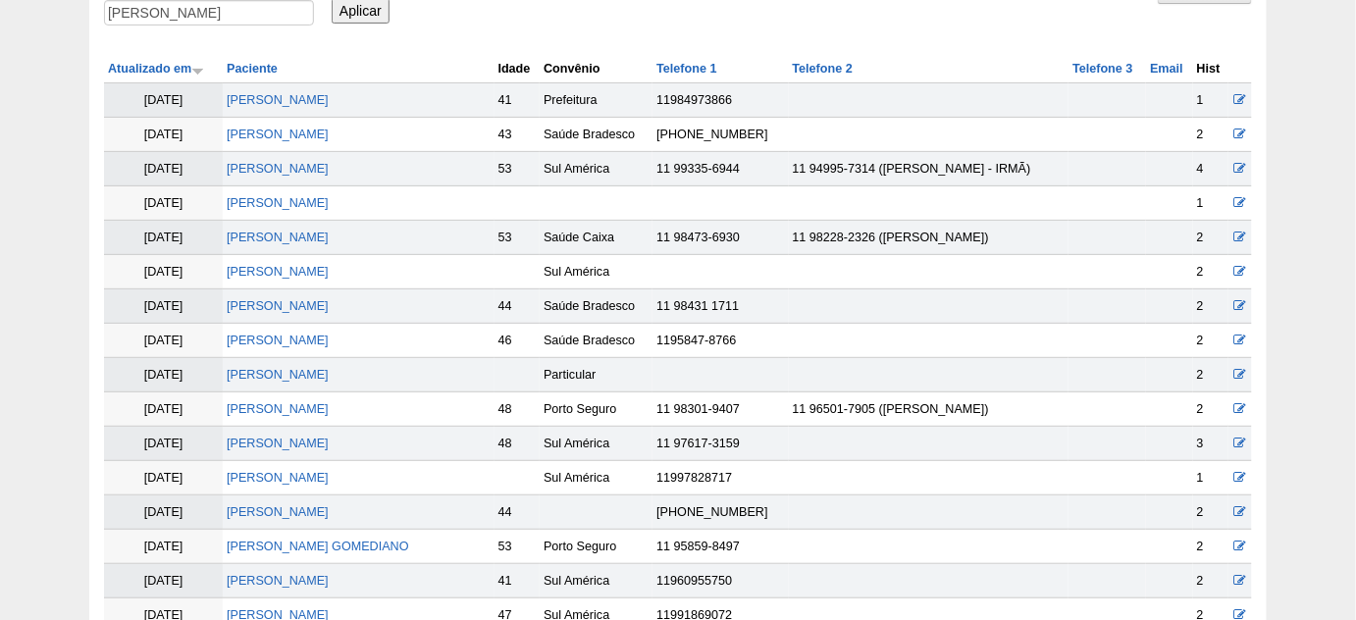
scroll to position [178, 0]
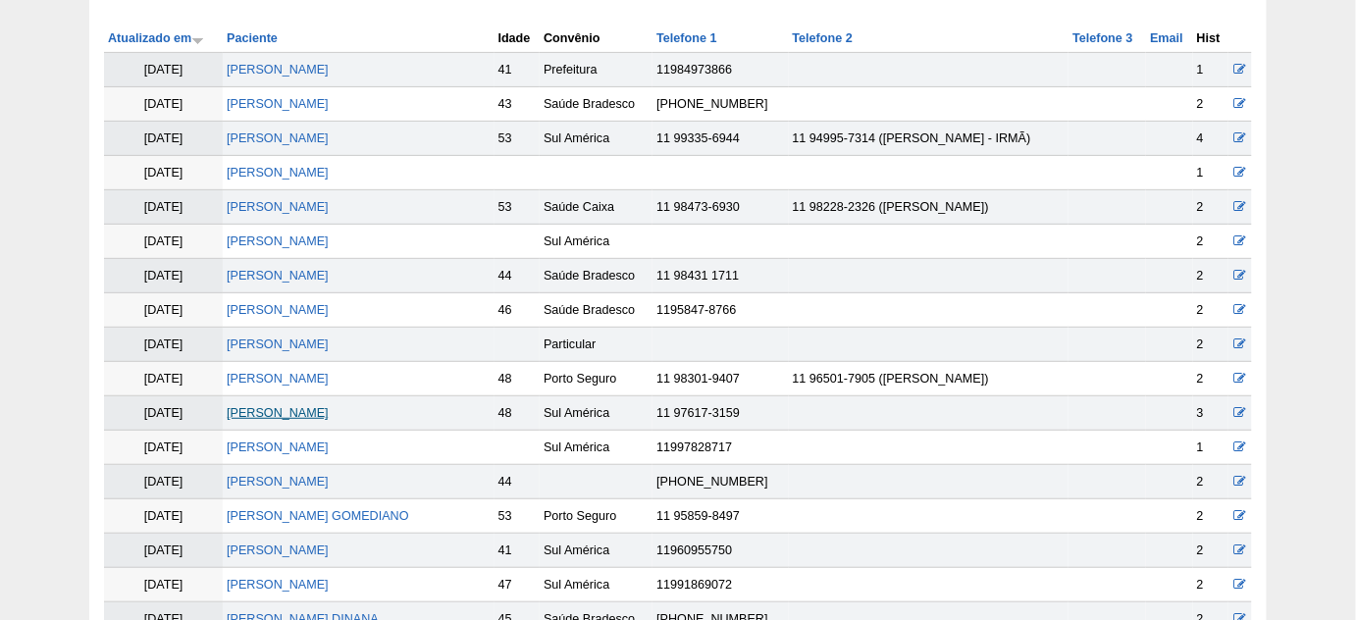
click at [301, 410] on link "Luciana Oliveira" at bounding box center [278, 413] width 102 height 14
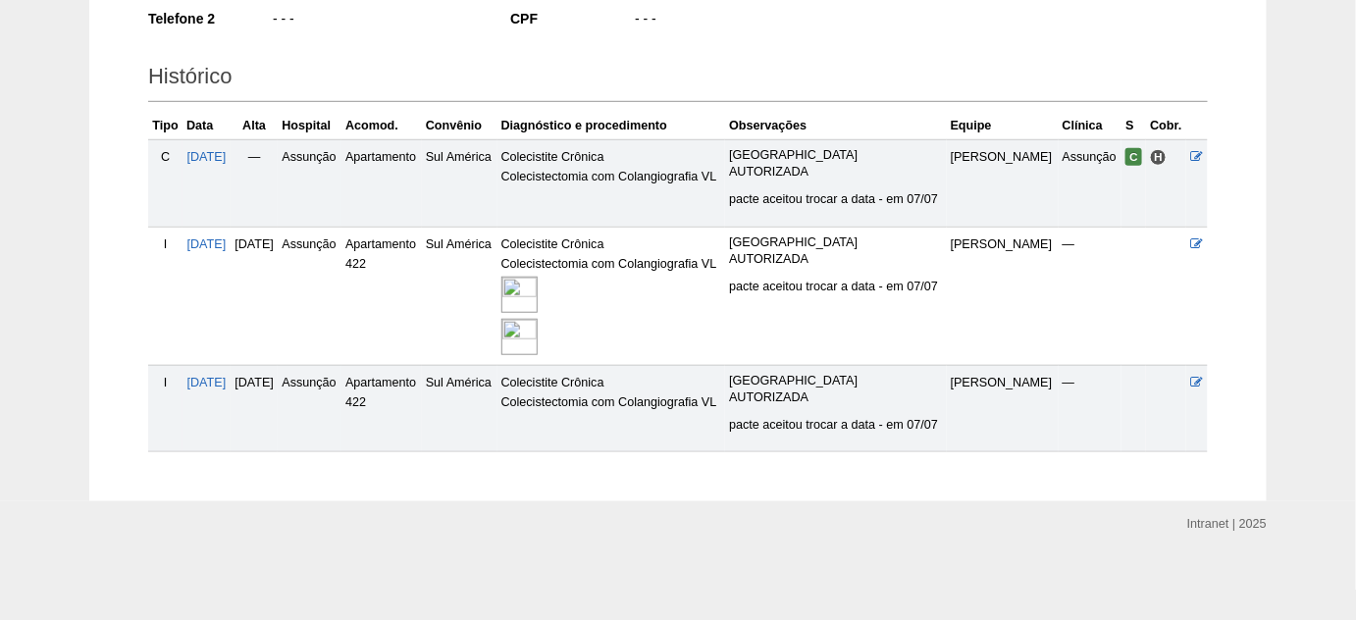
scroll to position [445, 0]
click at [537, 285] on img at bounding box center [519, 295] width 36 height 36
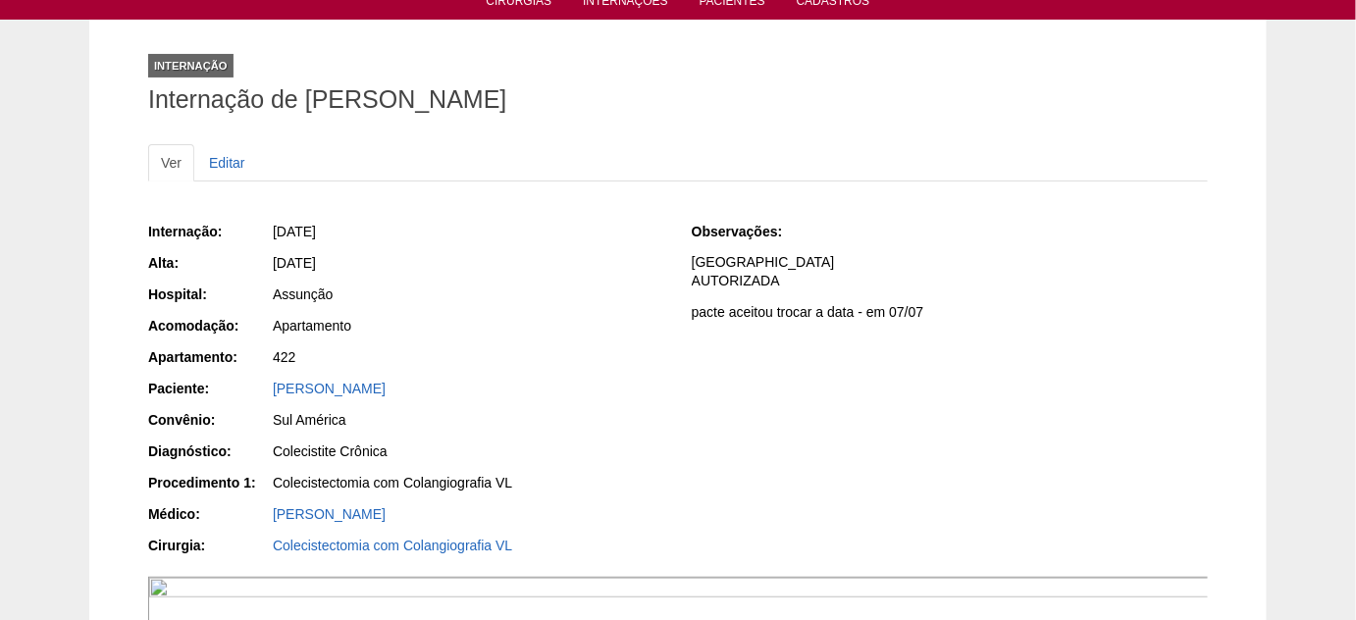
scroll to position [77, 0]
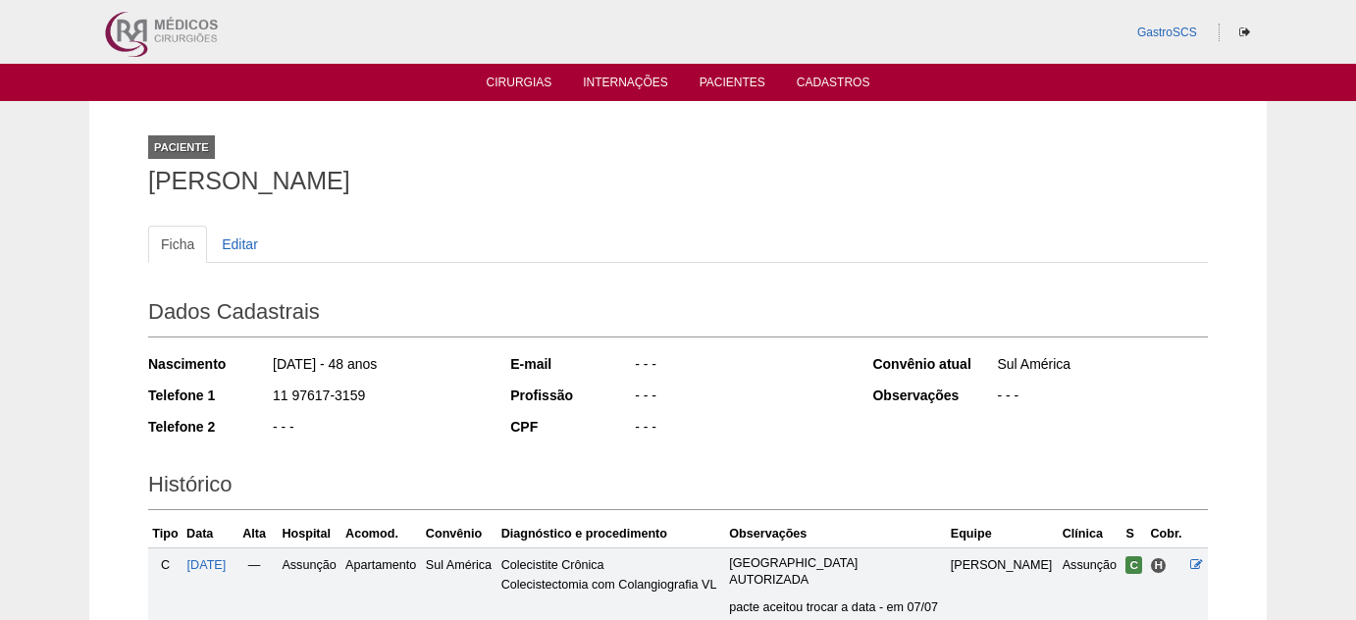
scroll to position [445, 0]
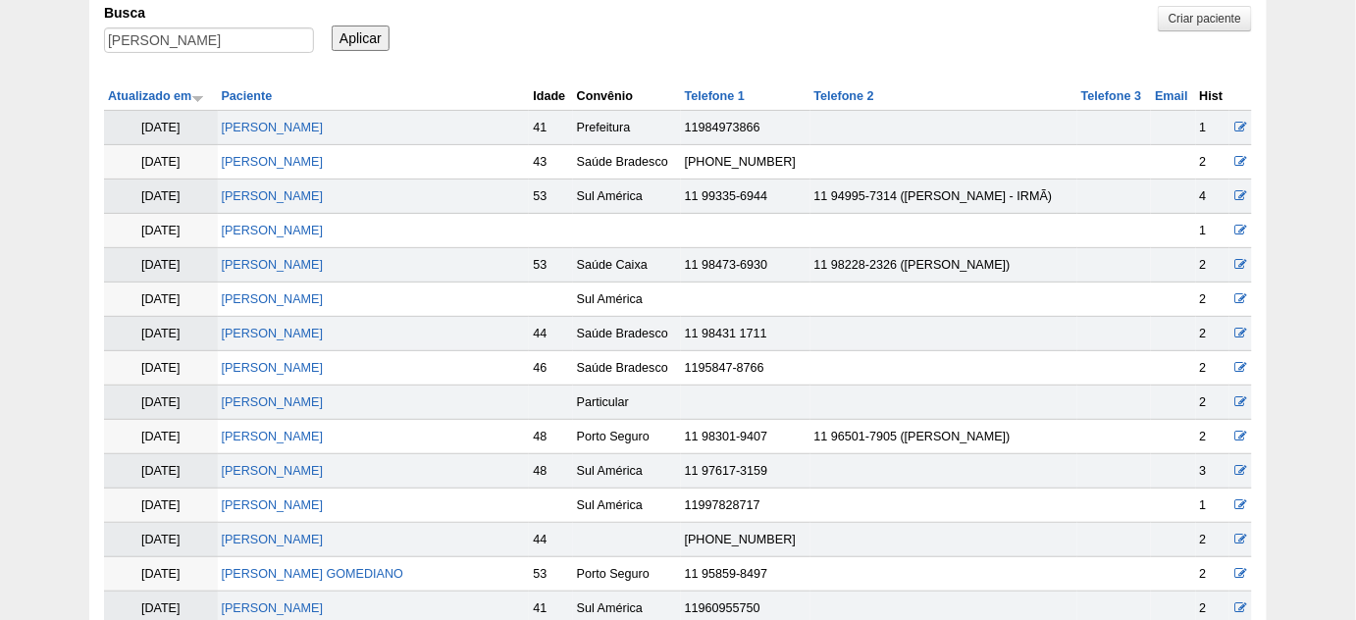
scroll to position [88, 0]
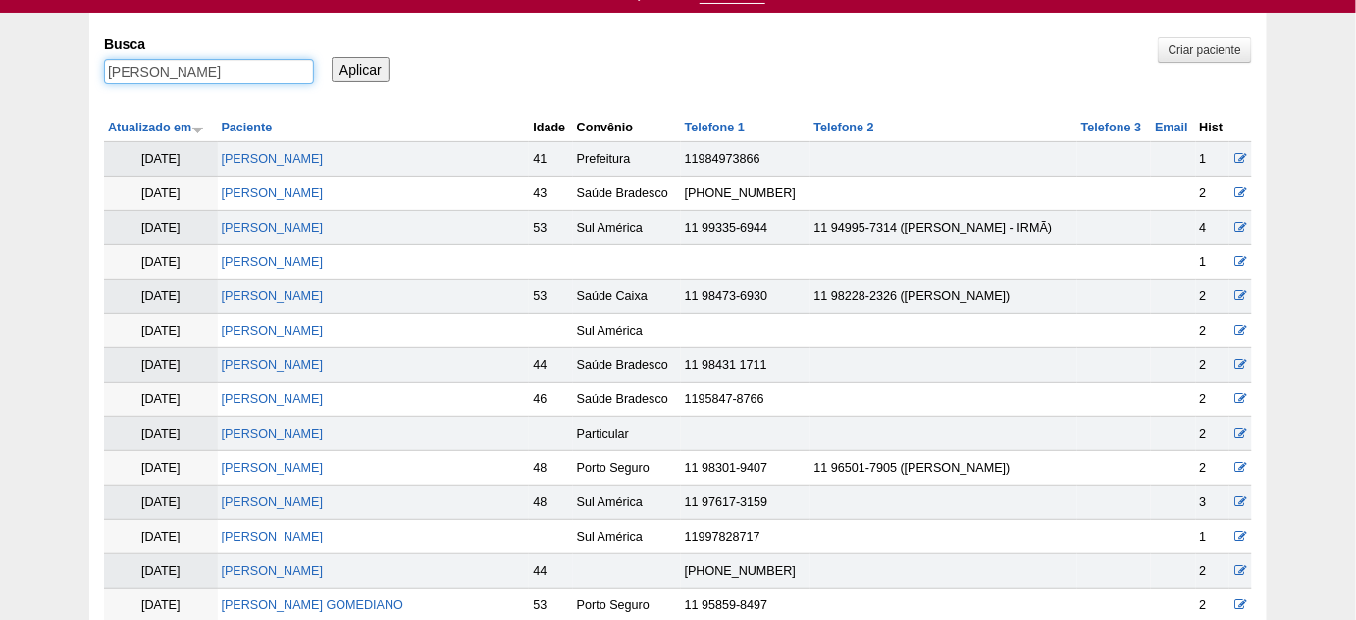
drag, startPoint x: 216, startPoint y: 76, endPoint x: 30, endPoint y: 63, distance: 185.8
type input "mayara"
click at [332, 57] on input "Aplicar" at bounding box center [361, 70] width 58 height 26
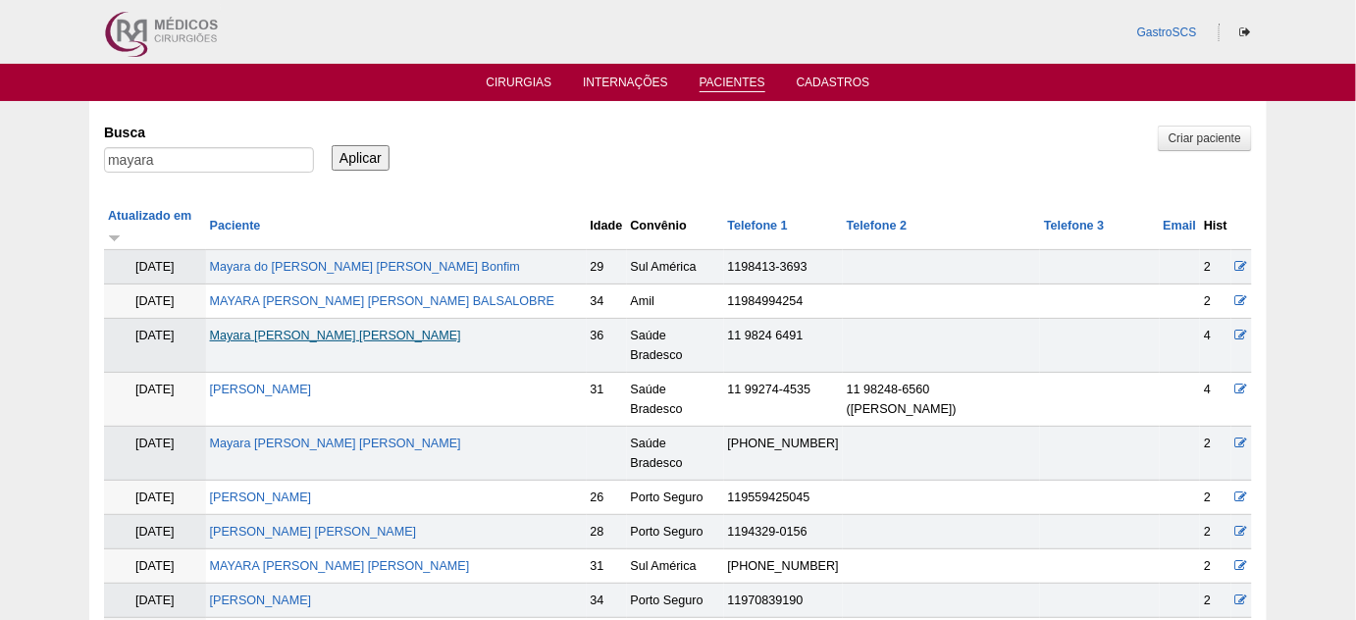
click at [360, 329] on link "Mayara Nascimento de Oliveira" at bounding box center [335, 336] width 251 height 14
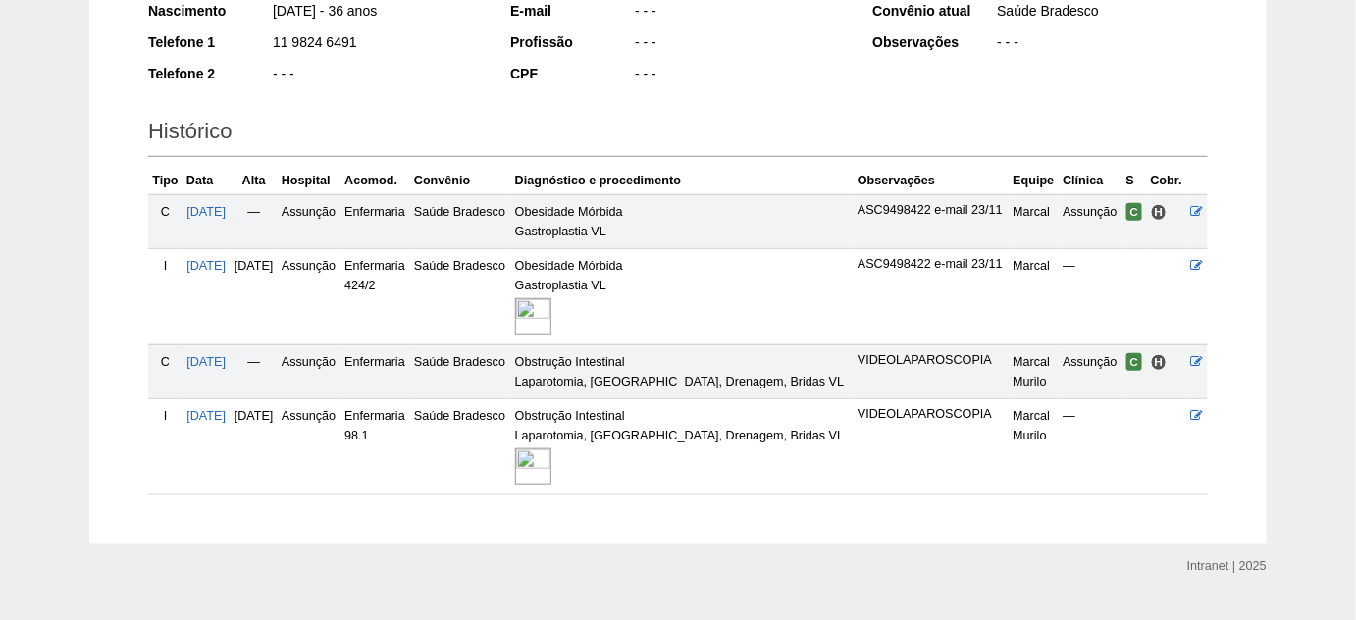
scroll to position [356, 0]
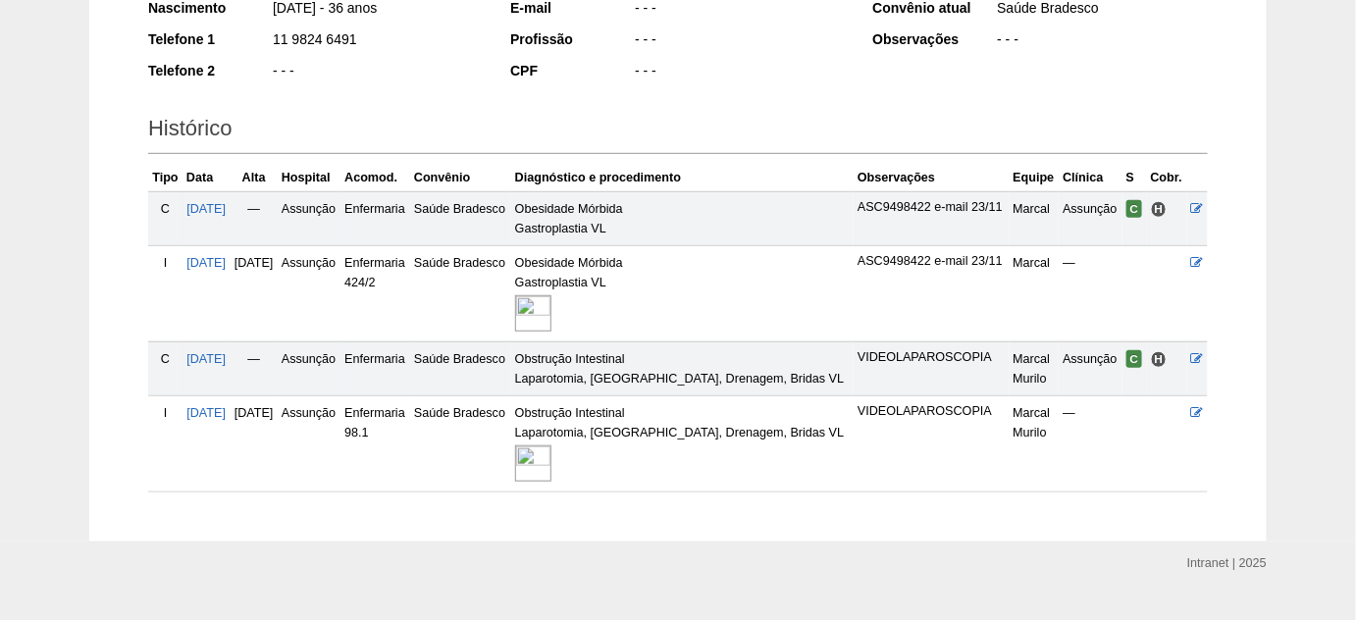
click at [551, 454] on img at bounding box center [533, 463] width 36 height 36
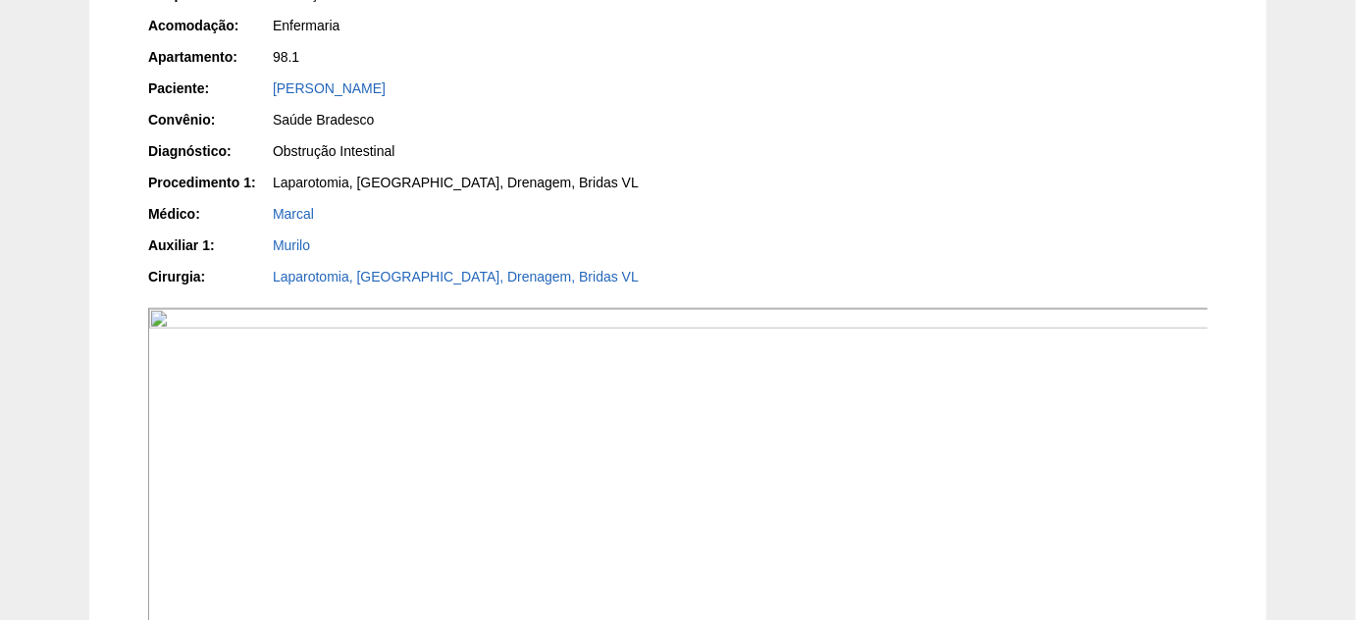
scroll to position [267, 0]
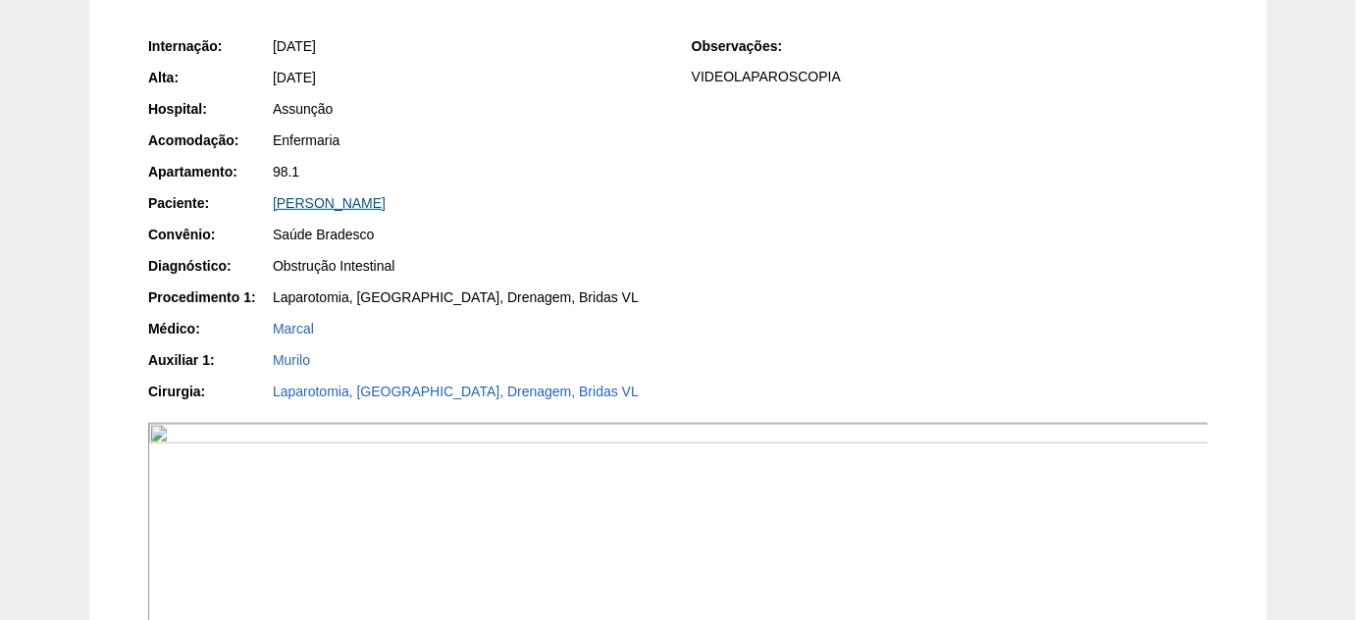
click at [385, 203] on link "Mayara Nascimento de Oliveira" at bounding box center [329, 203] width 113 height 16
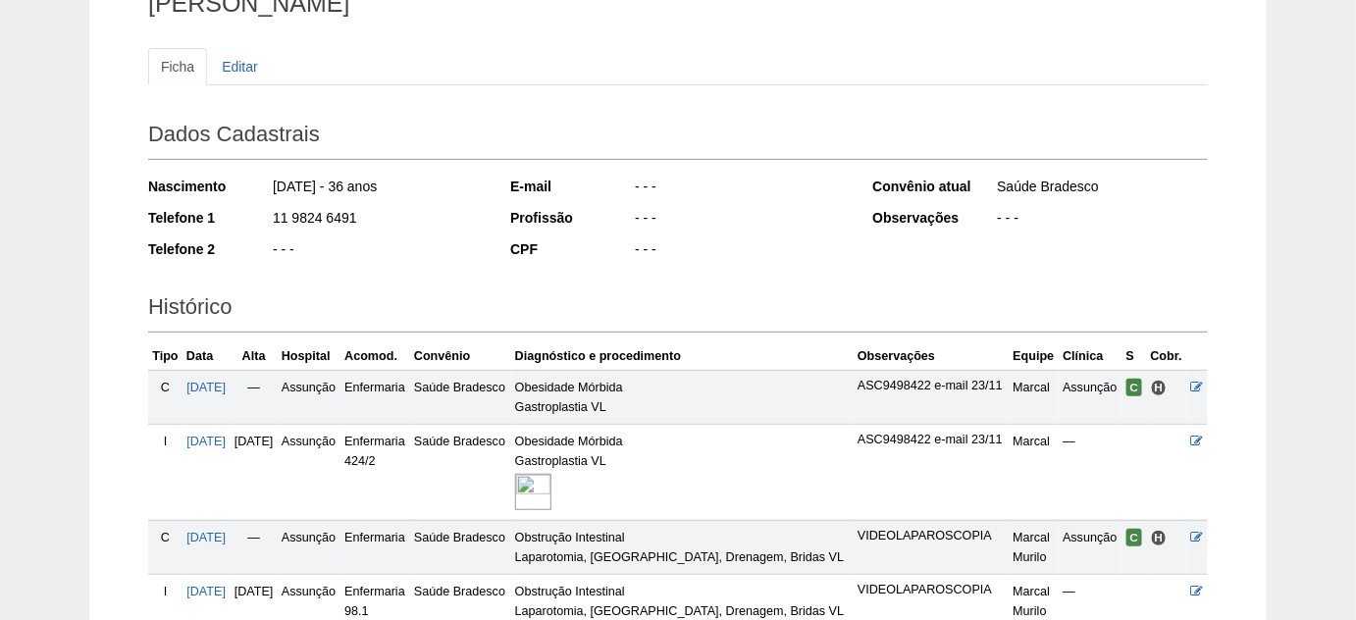
scroll to position [356, 0]
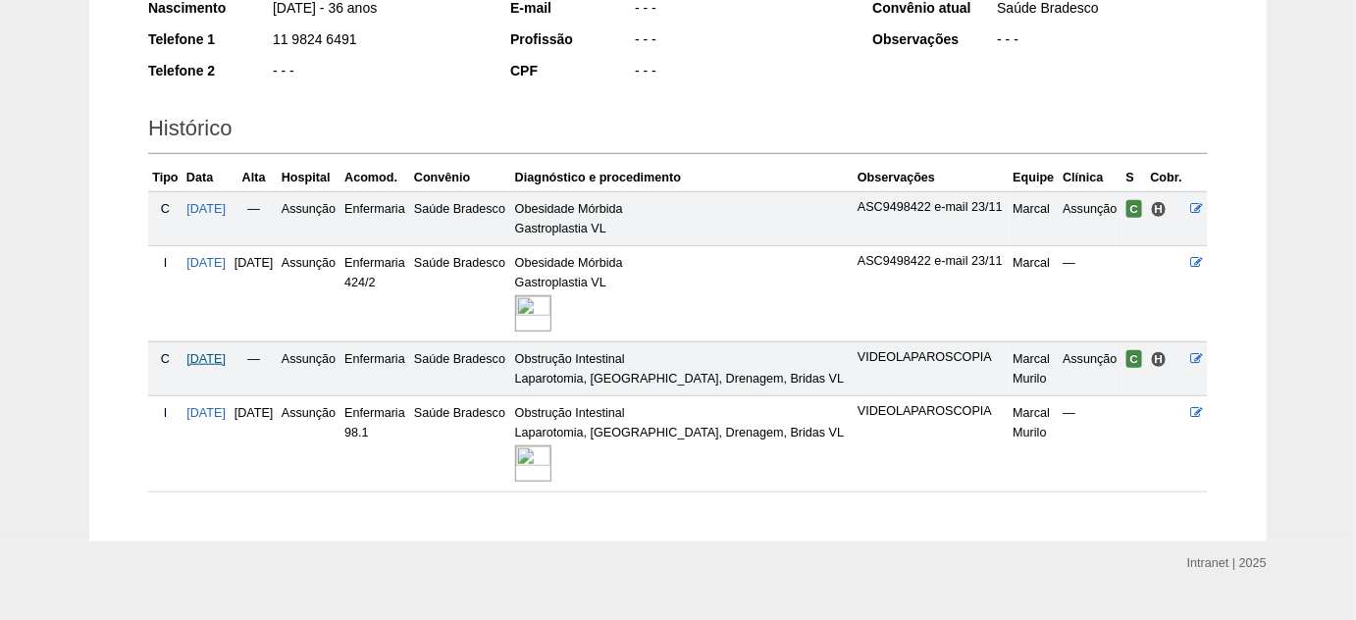
click at [221, 352] on span "[DATE]" at bounding box center [205, 359] width 39 height 14
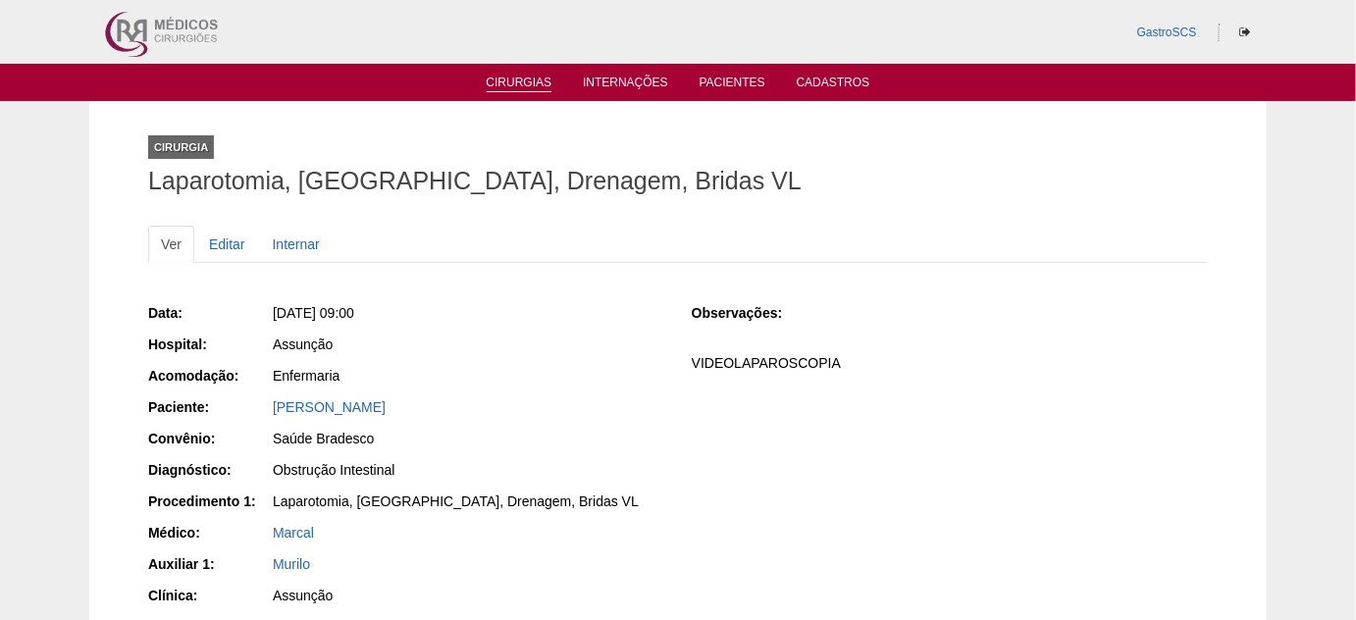
click at [502, 89] on link "Cirurgias" at bounding box center [519, 84] width 66 height 17
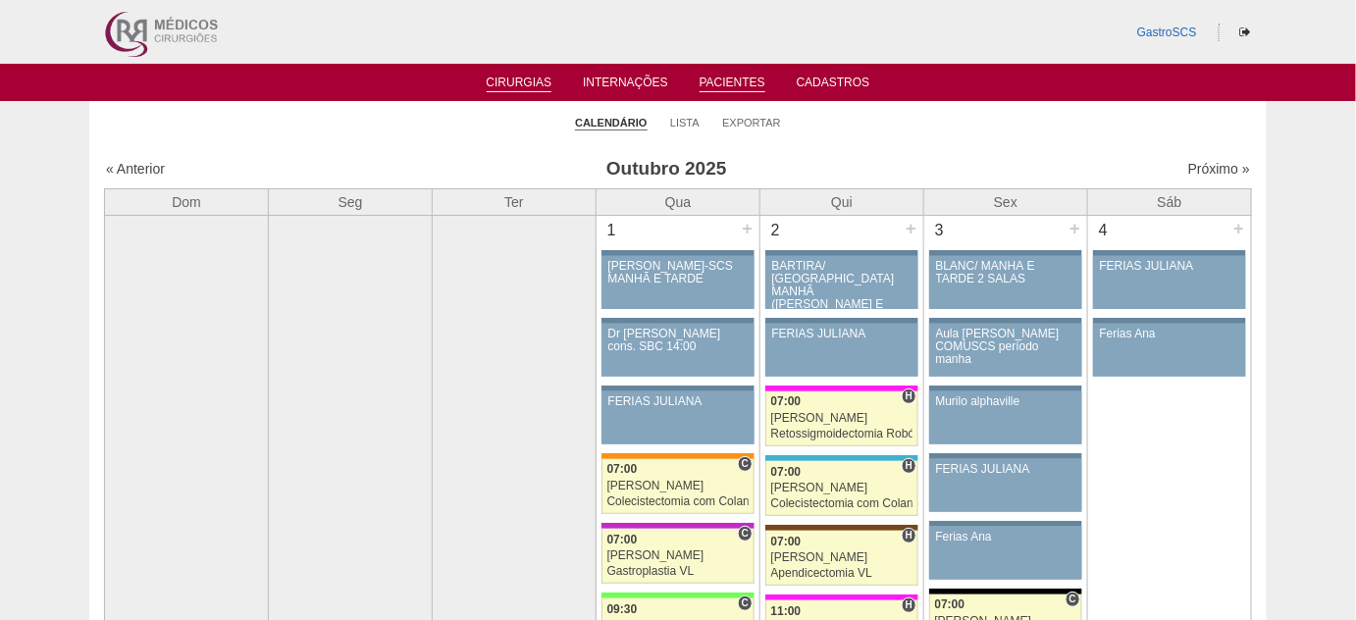
click at [713, 83] on link "Pacientes" at bounding box center [732, 84] width 66 height 17
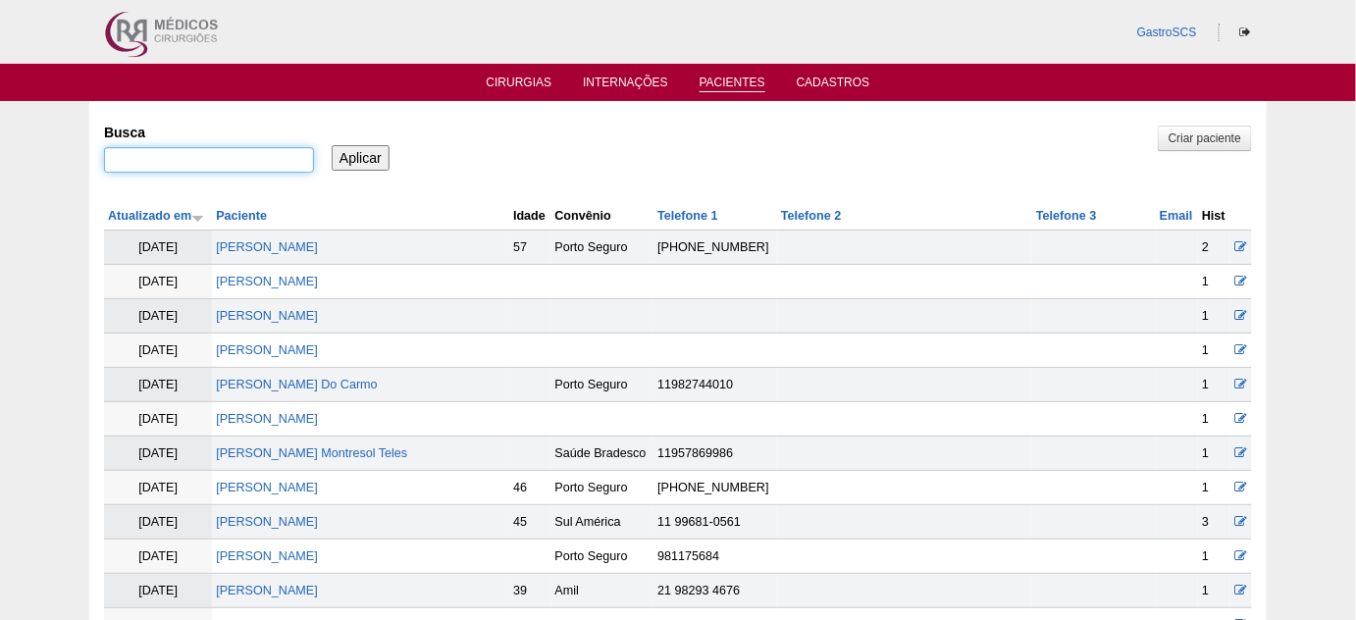
click at [183, 162] on input "Busca" at bounding box center [209, 160] width 210 height 26
type input "[PERSON_NAME]"
click at [332, 145] on input "Aplicar" at bounding box center [361, 158] width 58 height 26
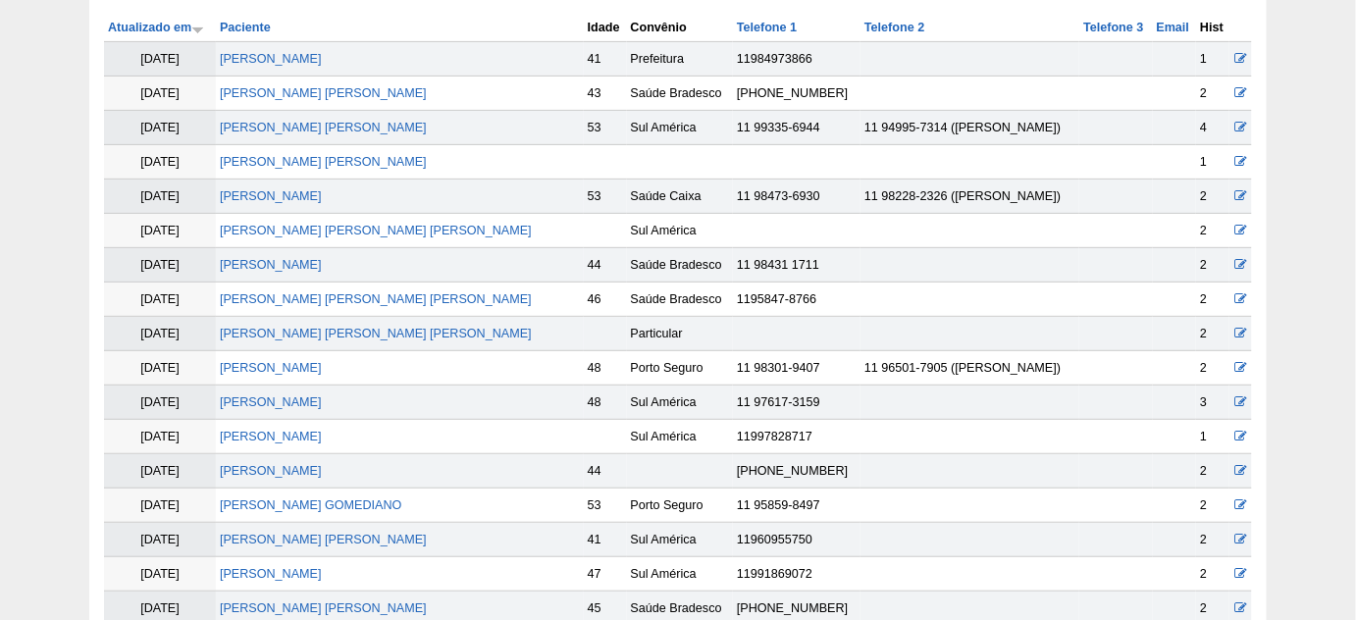
scroll to position [267, 0]
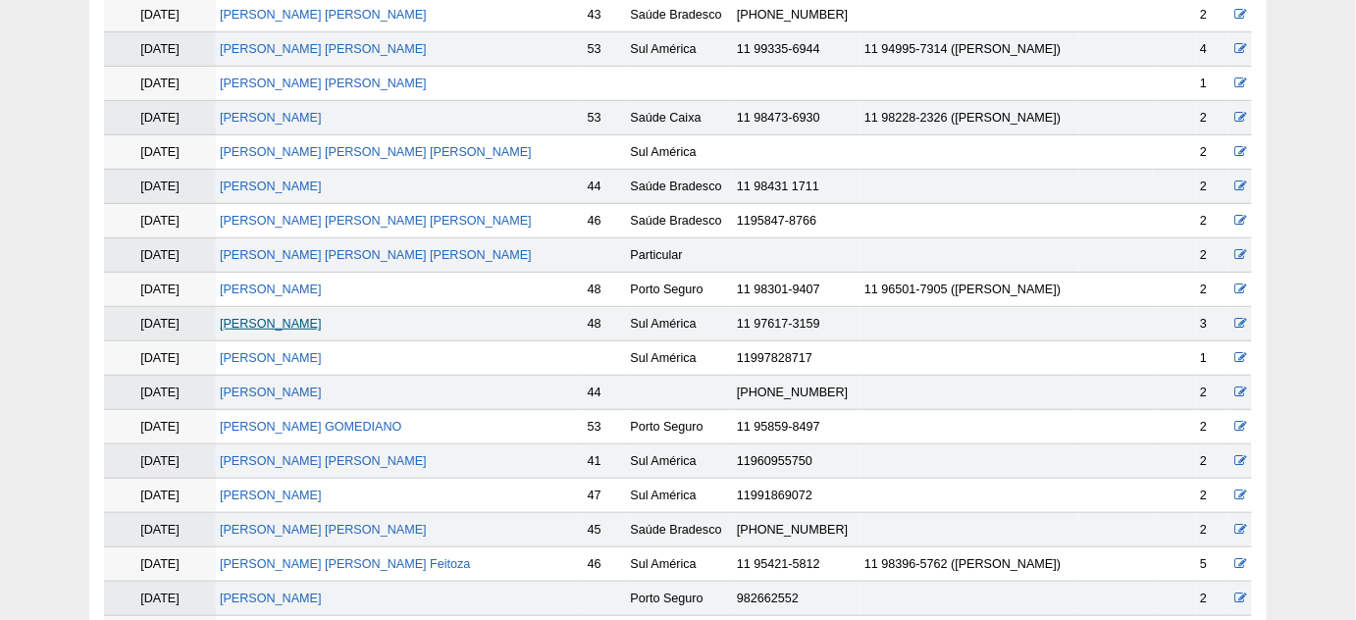
click at [280, 321] on link "[PERSON_NAME]" at bounding box center [271, 324] width 102 height 14
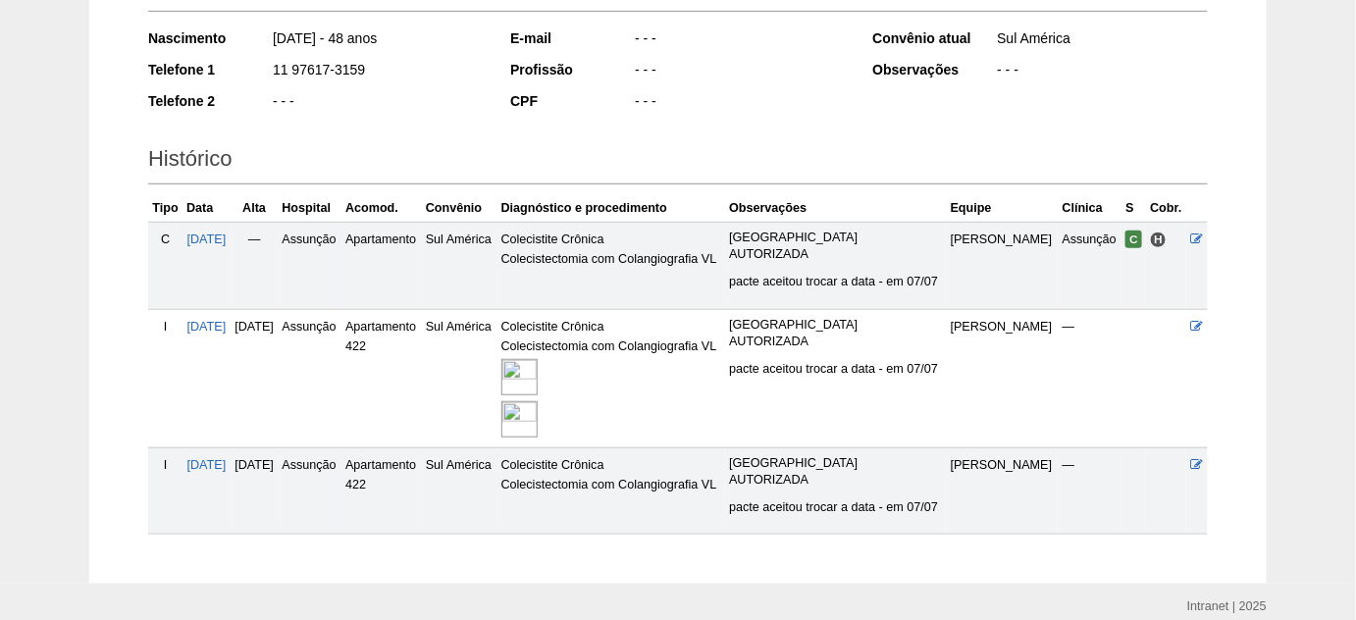
scroll to position [356, 0]
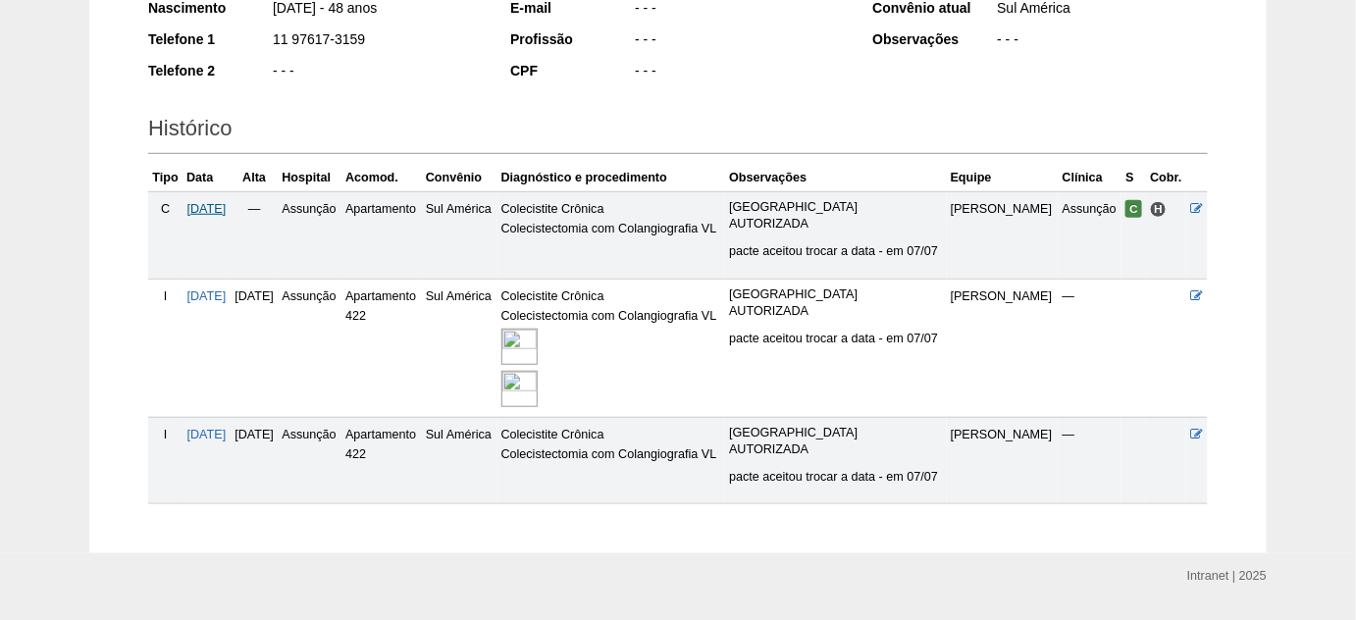
click at [216, 202] on span "[DATE]" at bounding box center [206, 209] width 39 height 14
